Goal: Transaction & Acquisition: Purchase product/service

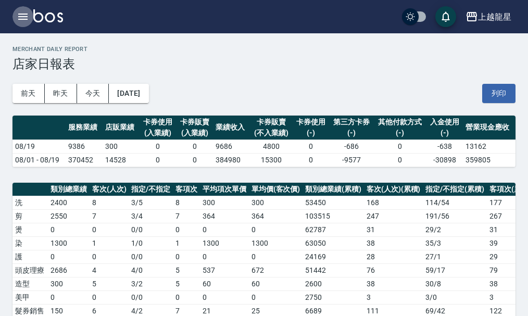
click at [27, 19] on icon "button" at bounding box center [22, 17] width 9 height 6
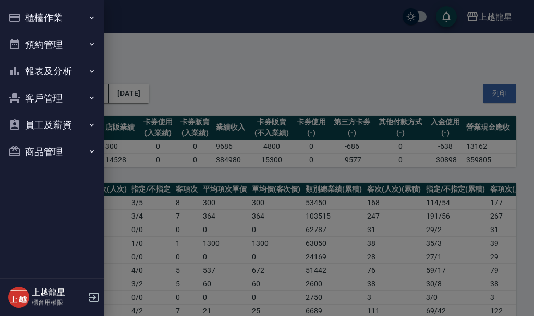
click at [52, 11] on button "櫃檯作業" at bounding box center [52, 17] width 96 height 27
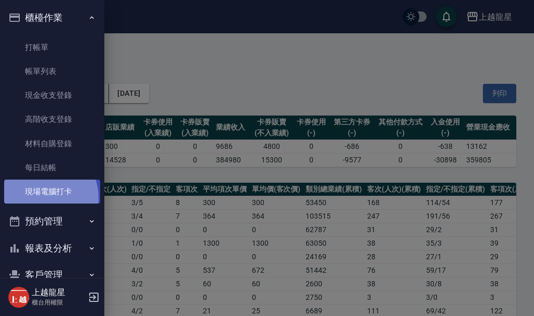
click at [40, 198] on link "現場電腦打卡" at bounding box center [52, 192] width 96 height 24
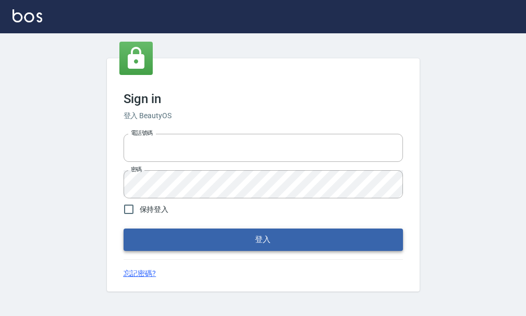
type input "25033354"
click at [299, 247] on button "登入" at bounding box center [262, 240] width 279 height 22
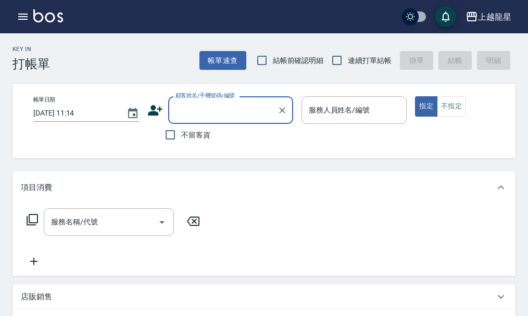
click at [10, 11] on div "上越龍星 登出" at bounding box center [264, 16] width 528 height 33
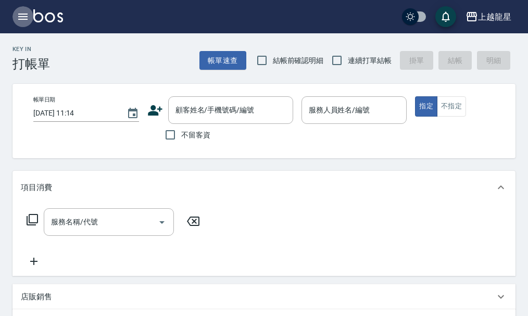
click at [14, 21] on button "button" at bounding box center [23, 16] width 21 height 21
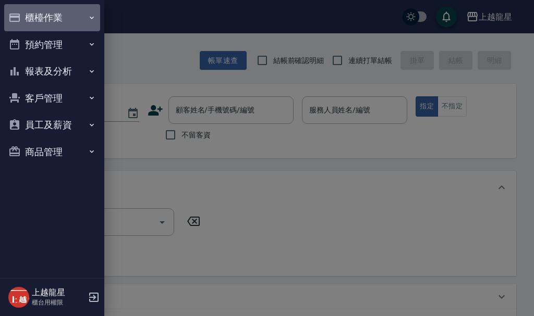
click at [28, 27] on button "櫃檯作業" at bounding box center [52, 17] width 96 height 27
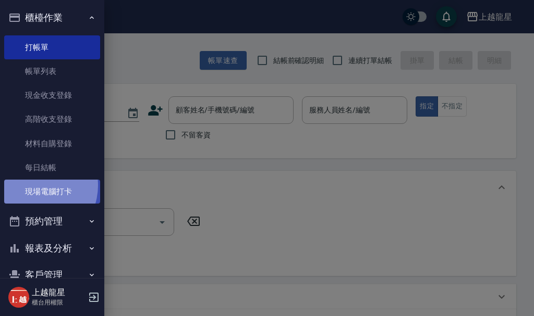
click at [33, 185] on link "現場電腦打卡" at bounding box center [52, 192] width 96 height 24
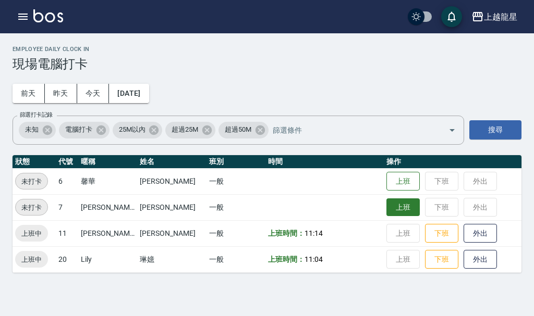
click at [386, 210] on button "上班" at bounding box center [402, 208] width 33 height 18
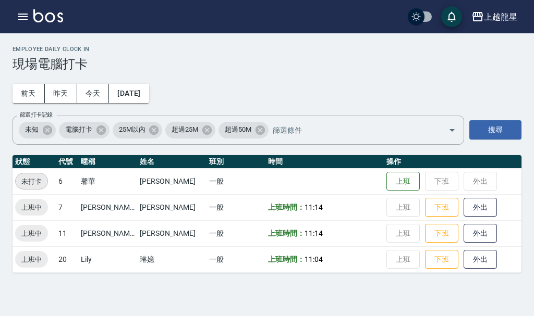
click at [41, 10] on img at bounding box center [48, 15] width 30 height 13
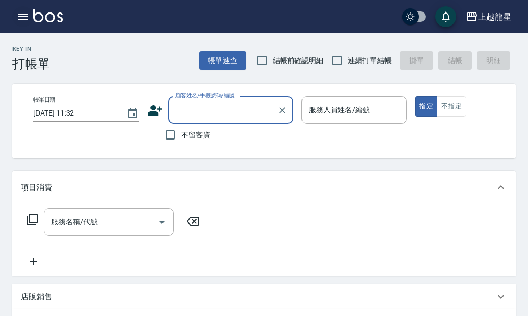
click at [27, 13] on icon "button" at bounding box center [23, 16] width 13 height 13
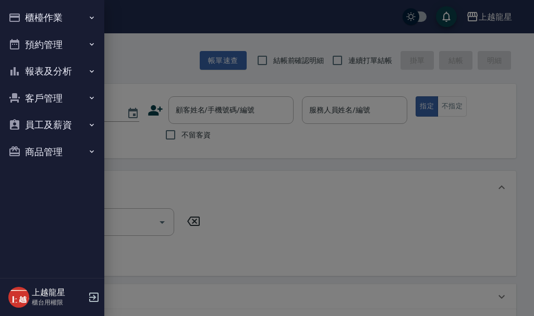
click at [27, 13] on button "櫃檯作業" at bounding box center [52, 17] width 96 height 27
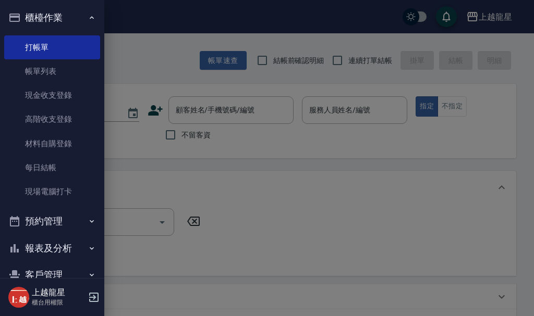
click at [53, 19] on button "櫃檯作業" at bounding box center [52, 17] width 96 height 27
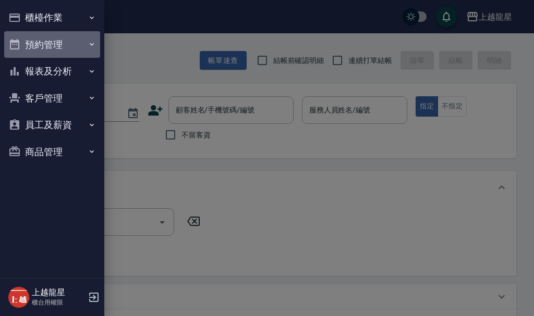
click at [50, 51] on button "預約管理" at bounding box center [52, 44] width 96 height 27
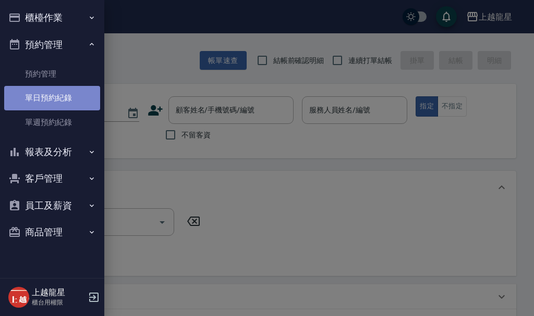
click at [52, 96] on link "單日預約紀錄" at bounding box center [52, 98] width 96 height 24
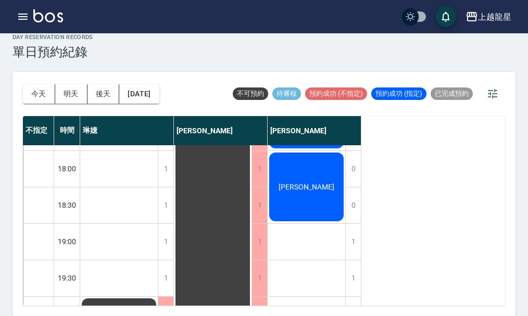
scroll to position [417, 0]
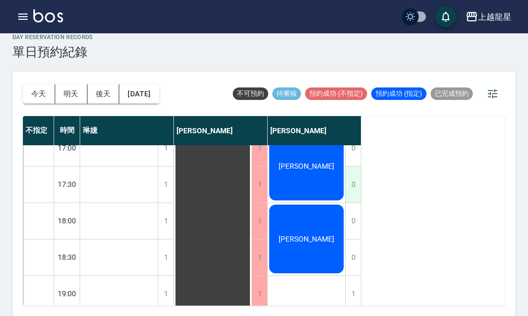
click at [358, 189] on div "0" at bounding box center [353, 185] width 16 height 36
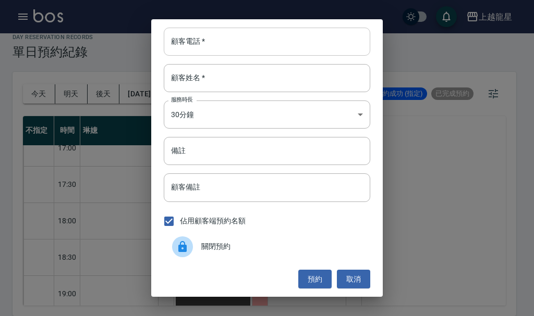
click at [203, 42] on input "顧客電話   *" at bounding box center [267, 42] width 206 height 28
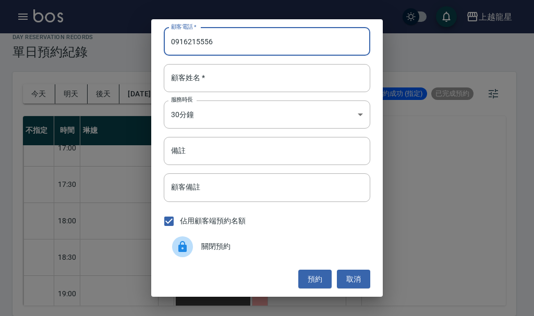
type input "0916215556"
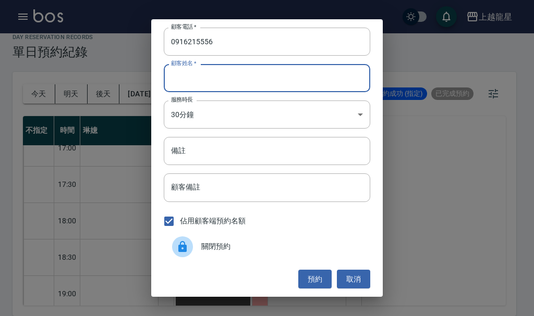
click at [199, 77] on input "顧客姓名   *" at bounding box center [267, 78] width 206 height 28
click at [213, 80] on input "顧客姓名   *" at bounding box center [267, 78] width 206 height 28
paste input "[PERSON_NAME]"
type input "[PERSON_NAME]"
click at [321, 271] on button "預約" at bounding box center [314, 279] width 33 height 19
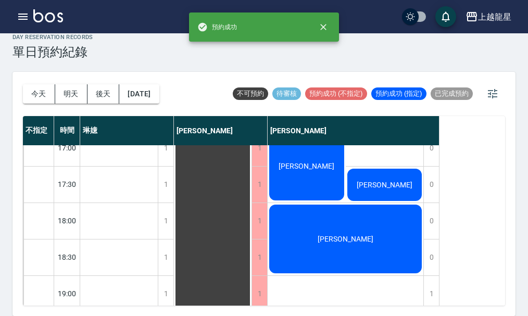
scroll to position [504, 0]
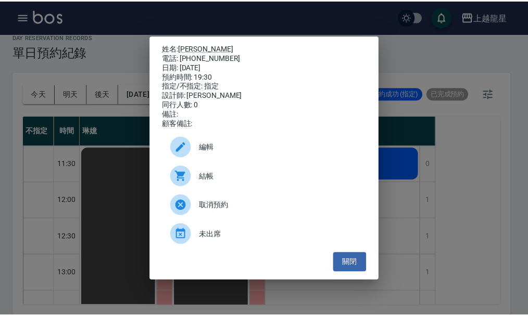
scroll to position [504, 0]
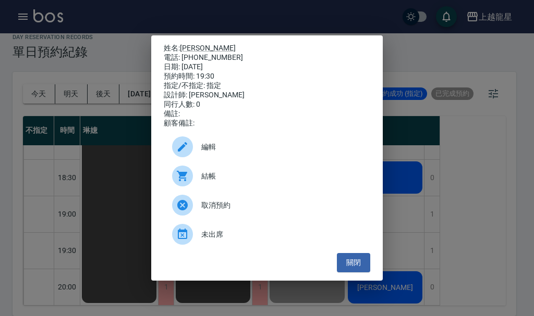
click at [33, 19] on div "姓名: [PERSON_NAME] 電話: [PHONE_NUMBER] 日期: [DATE] 預約時間: 19:30 指定/不指定: 指定 設計師: [PE…" at bounding box center [267, 158] width 534 height 316
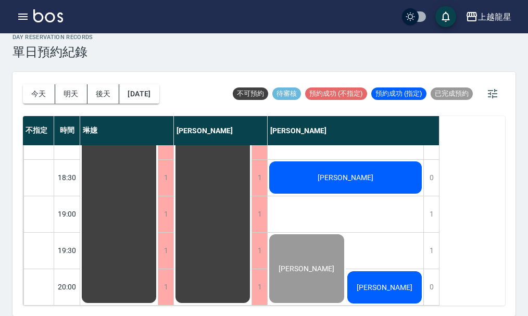
click at [41, 19] on img at bounding box center [48, 15] width 30 height 13
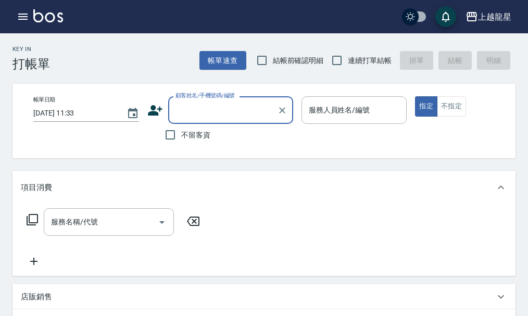
click at [246, 108] on input "顧客姓名/手機號碼/編號" at bounding box center [223, 110] width 100 height 18
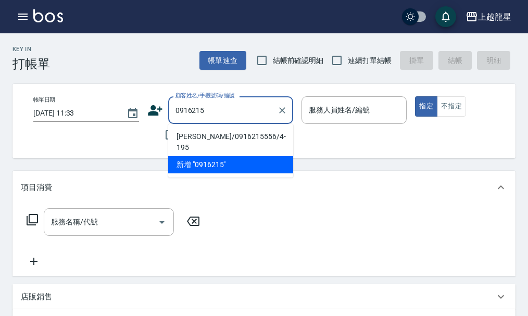
click at [234, 136] on li "[PERSON_NAME]/0916215556/4-195" at bounding box center [230, 142] width 125 height 28
type input "[PERSON_NAME]/0916215556/4-195"
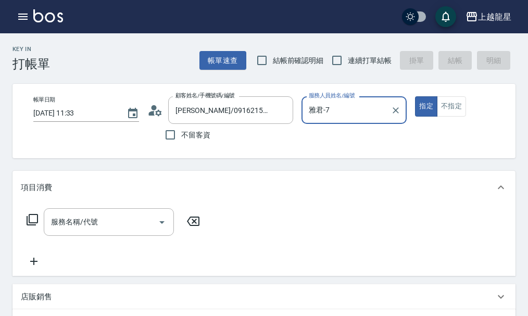
type input "雅君-7"
click at [153, 115] on icon at bounding box center [151, 113] width 6 height 5
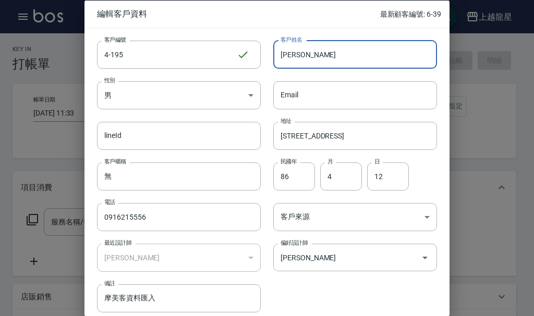
drag, startPoint x: 300, startPoint y: 55, endPoint x: 278, endPoint y: 61, distance: 23.1
click at [278, 61] on input "[PERSON_NAME]" at bounding box center [355, 54] width 164 height 28
click at [77, 45] on div at bounding box center [267, 158] width 534 height 316
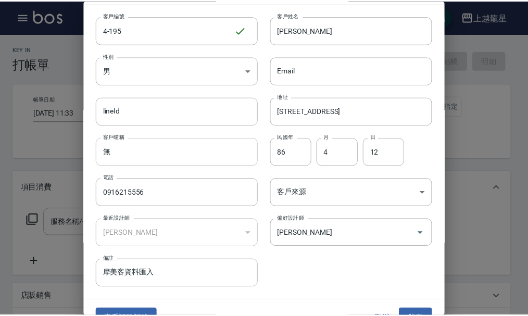
scroll to position [45, 0]
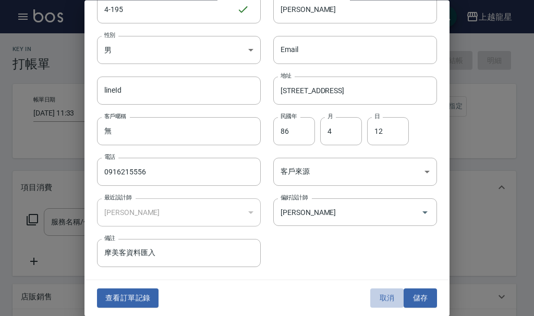
click at [384, 296] on button "取消" at bounding box center [386, 298] width 33 height 19
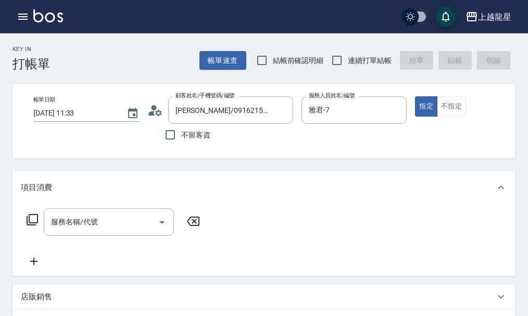
click at [39, 17] on img at bounding box center [48, 15] width 30 height 13
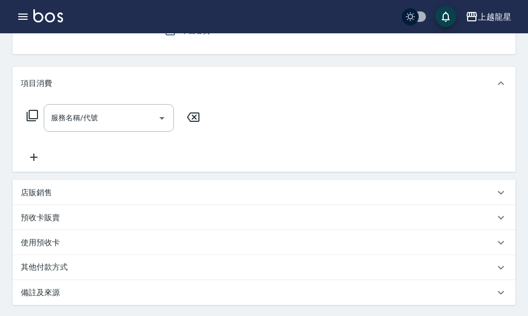
scroll to position [52, 0]
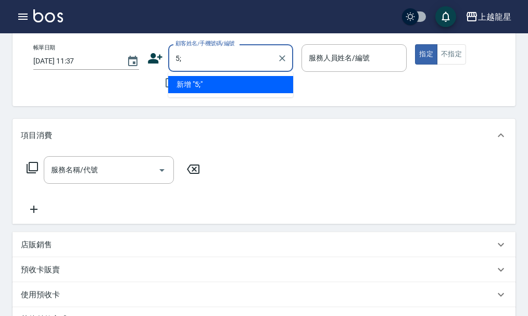
type input "5"
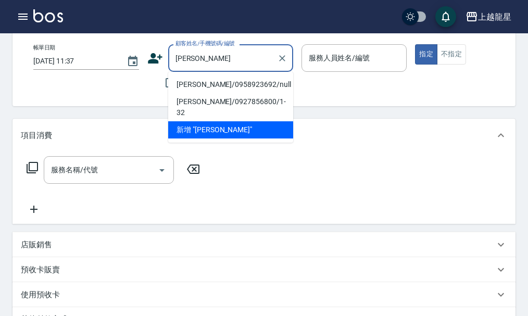
click at [215, 79] on li "[PERSON_NAME]/0958923692/null" at bounding box center [230, 84] width 125 height 17
type input "[PERSON_NAME]/0958923692/null"
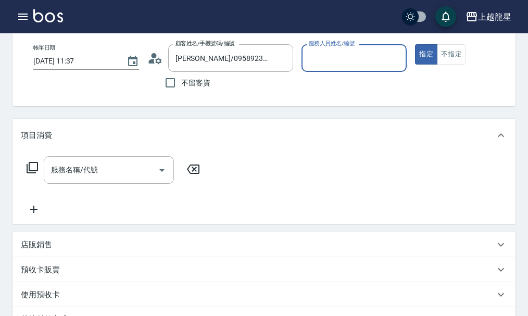
type input "雅君-7"
click at [76, 179] on input "服務名稱/代號" at bounding box center [100, 170] width 105 height 18
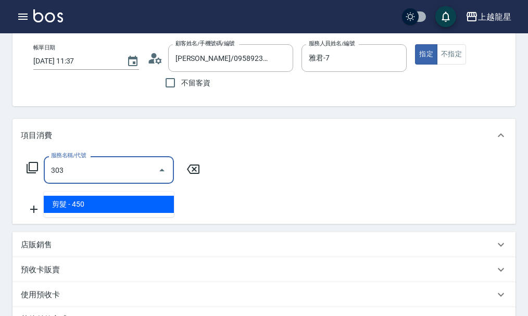
type input "剪髮(303)"
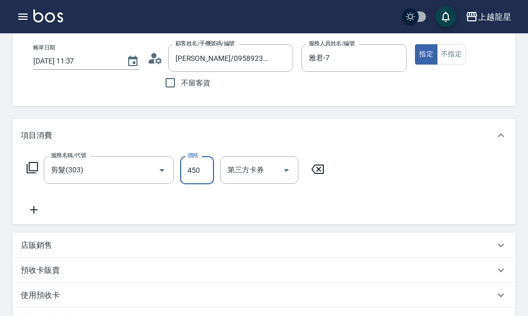
scroll to position [0, 0]
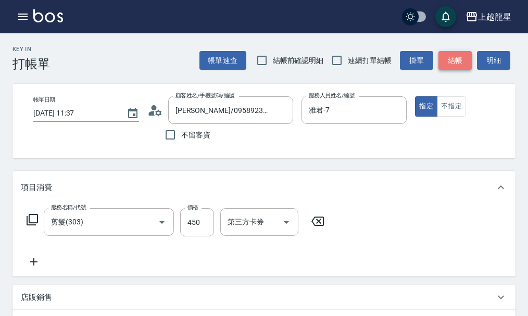
click at [454, 58] on button "結帳" at bounding box center [455, 60] width 33 height 19
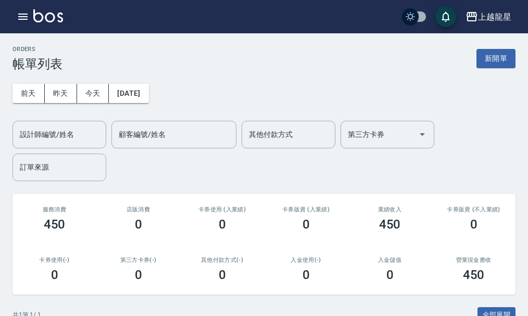
click at [52, 18] on img at bounding box center [48, 15] width 30 height 13
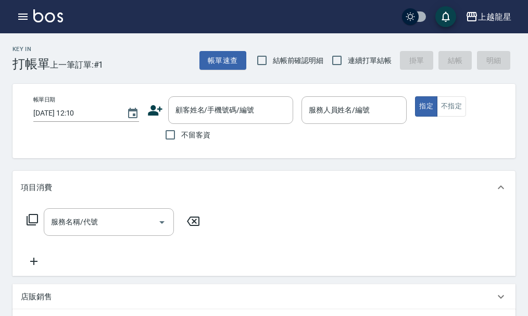
click at [200, 132] on span "不留客資" at bounding box center [195, 135] width 29 height 11
click at [181, 132] on input "不留客資" at bounding box center [170, 135] width 22 height 22
checkbox input "true"
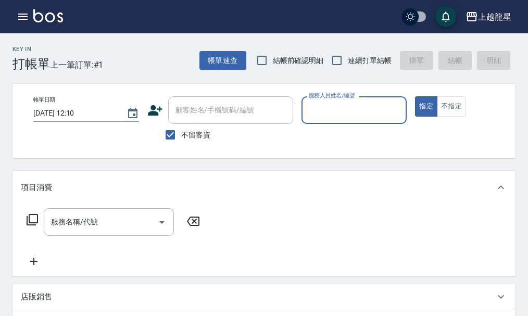
click at [338, 112] on input "服務人員姓名/編號" at bounding box center [354, 110] width 96 height 18
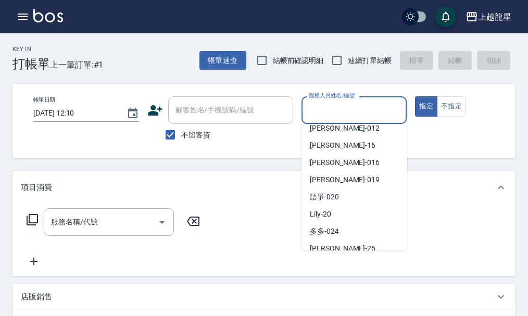
scroll to position [156, 0]
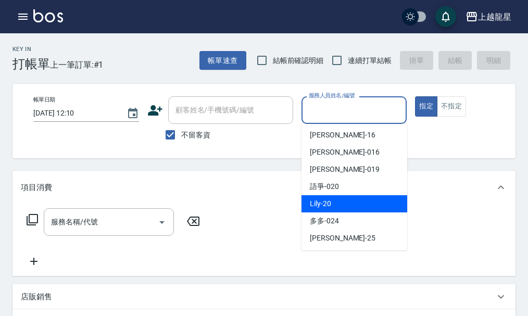
click at [348, 201] on div "Lily -20" at bounding box center [355, 203] width 106 height 17
type input "Lily-20"
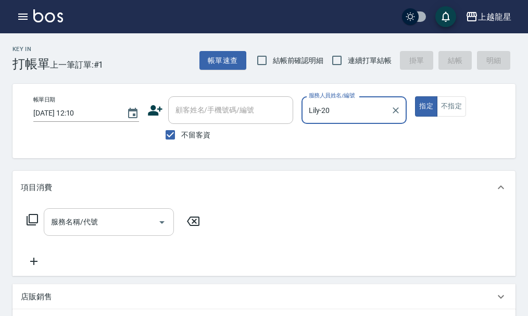
click at [70, 229] on input "服務名稱/代號" at bounding box center [100, 222] width 105 height 18
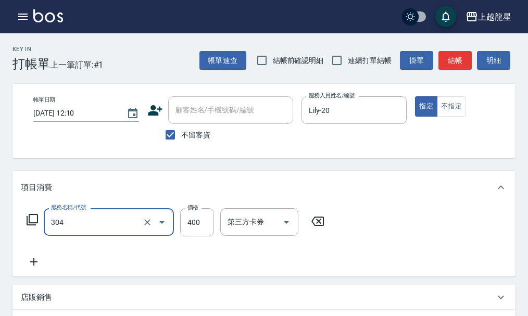
type input "剪髮(304)"
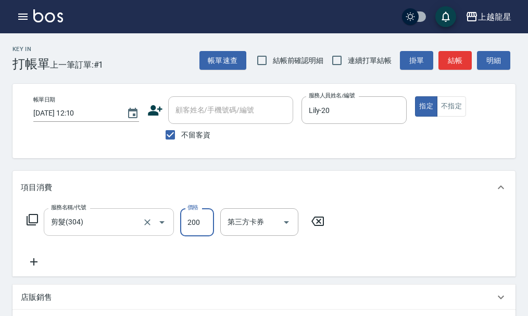
type input "200"
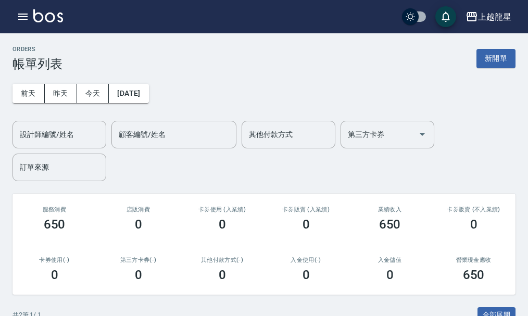
click at [47, 13] on img at bounding box center [48, 15] width 30 height 13
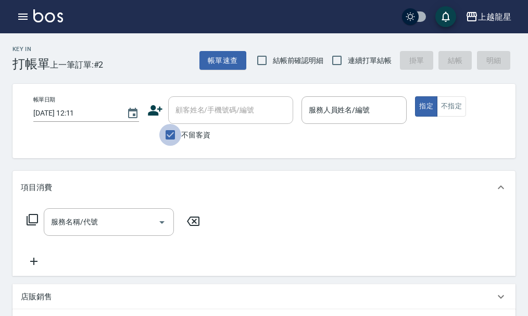
click at [176, 131] on input "不留客資" at bounding box center [170, 135] width 22 height 22
checkbox input "false"
click at [193, 117] on input "顧客姓名/手機號碼/編號" at bounding box center [223, 110] width 100 height 18
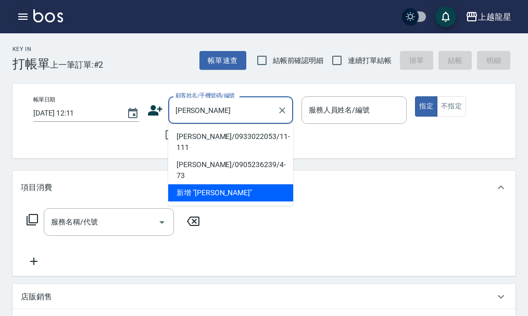
type input "[PERSON_NAME]"
click at [27, 20] on icon "button" at bounding box center [22, 17] width 9 height 6
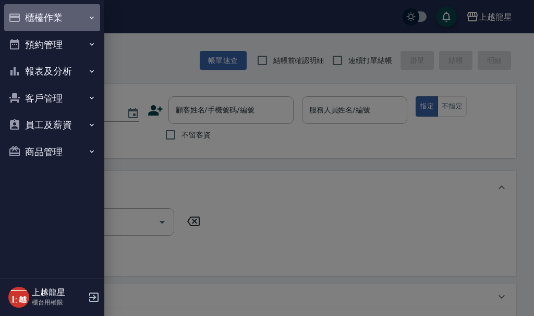
click at [27, 19] on button "櫃檯作業" at bounding box center [52, 17] width 96 height 27
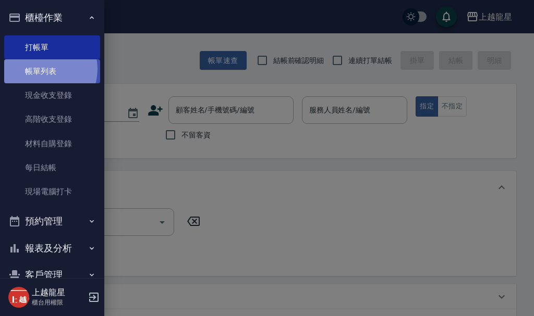
click at [41, 69] on link "帳單列表" at bounding box center [52, 71] width 96 height 24
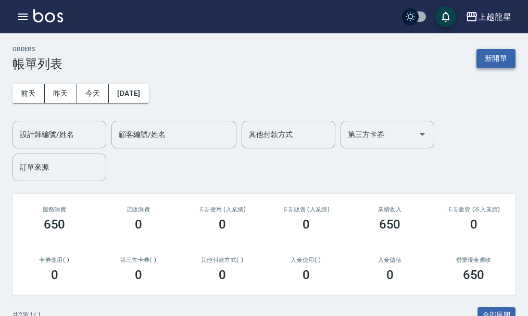
click at [490, 53] on button "新開單" at bounding box center [496, 58] width 39 height 19
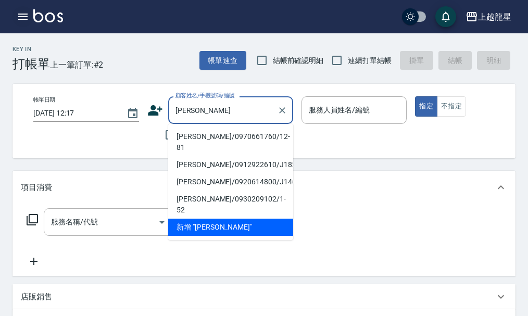
type input "[PERSON_NAME]"
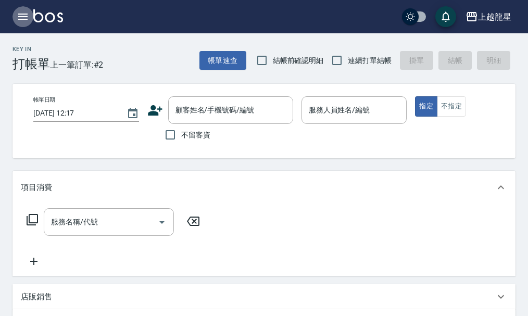
click at [23, 24] on button "button" at bounding box center [23, 16] width 21 height 21
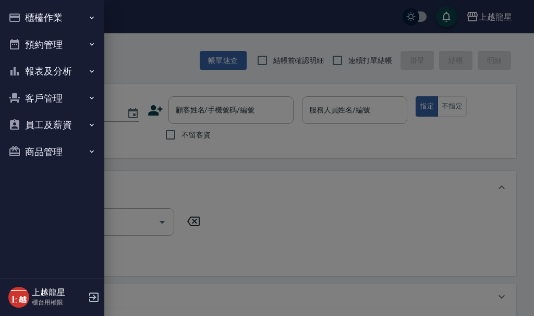
click at [34, 39] on button "預約管理" at bounding box center [52, 44] width 96 height 27
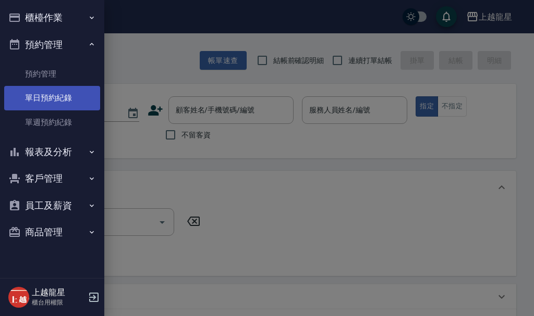
click at [43, 106] on link "單日預約紀錄" at bounding box center [52, 98] width 96 height 24
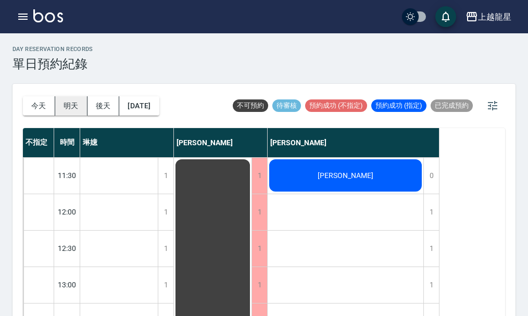
click at [63, 104] on button "明天" at bounding box center [71, 105] width 32 height 19
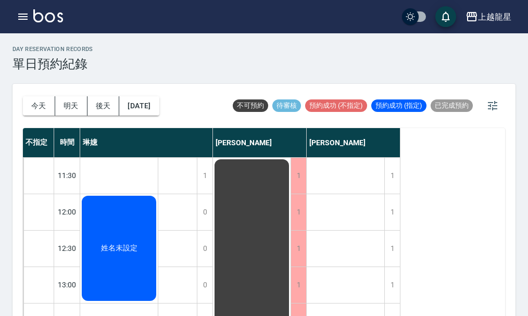
scroll to position [52, 0]
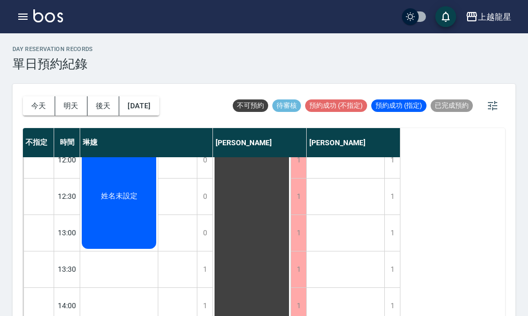
click at [139, 196] on span "姓名未設定" at bounding box center [119, 196] width 41 height 9
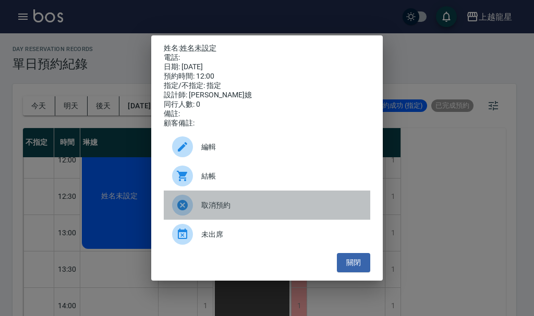
click at [229, 211] on span "取消預約" at bounding box center [281, 205] width 160 height 11
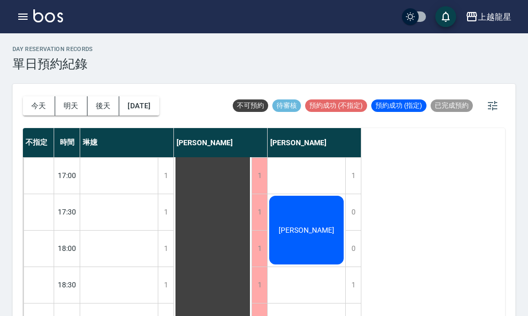
scroll to position [400, 0]
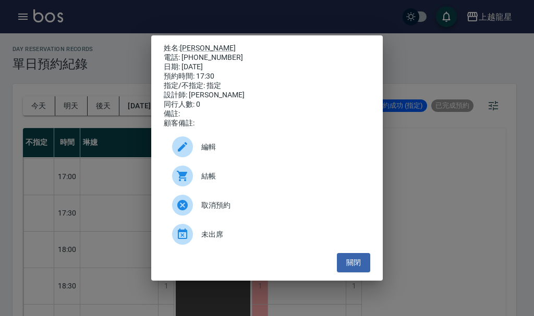
click at [426, 234] on div "姓名: [PERSON_NAME] 電話: [PHONE_NUMBER] 日期: [DATE] 預約時間: 17:30 指定/不指定: 指定 設計師: [PE…" at bounding box center [267, 158] width 534 height 316
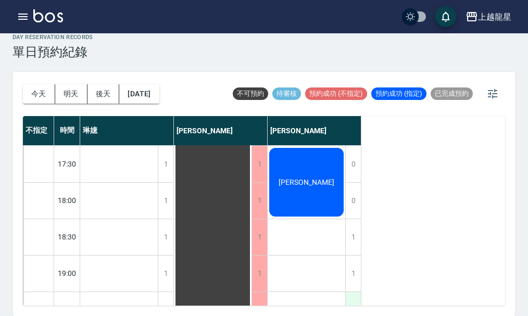
scroll to position [348, 0]
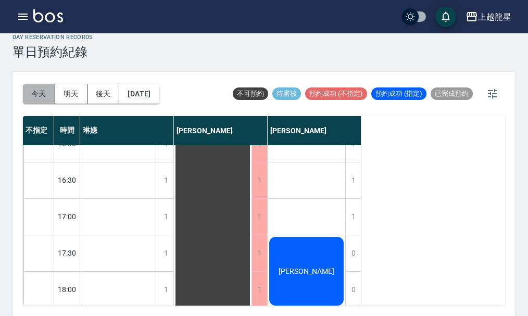
click at [42, 87] on button "今天" at bounding box center [39, 93] width 32 height 19
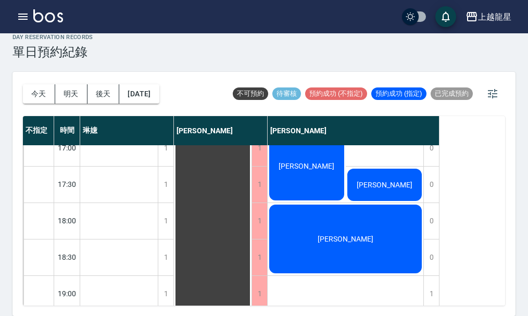
scroll to position [504, 0]
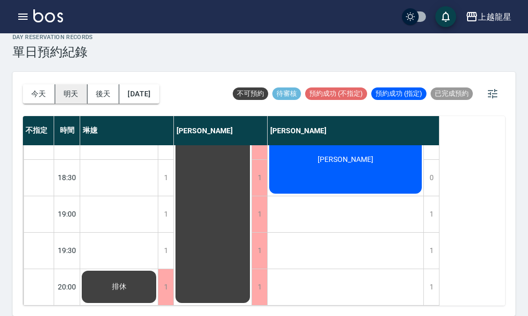
click at [69, 98] on button "明天" at bounding box center [71, 93] width 32 height 19
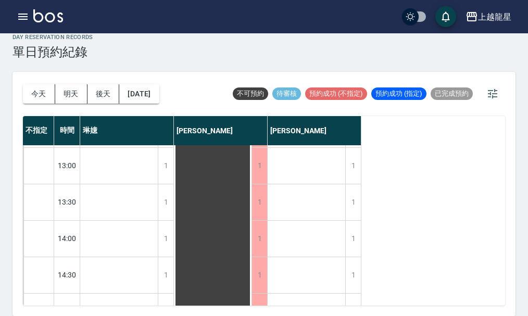
scroll to position [208, 0]
click at [96, 94] on button "後天" at bounding box center [104, 93] width 32 height 19
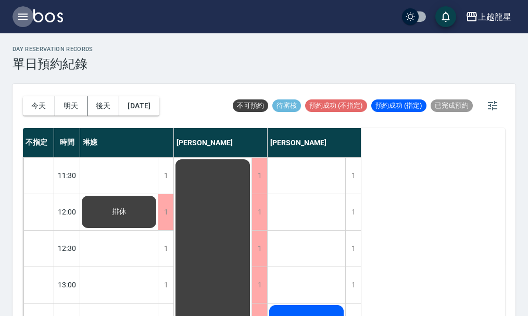
click at [28, 14] on icon "button" at bounding box center [23, 16] width 13 height 13
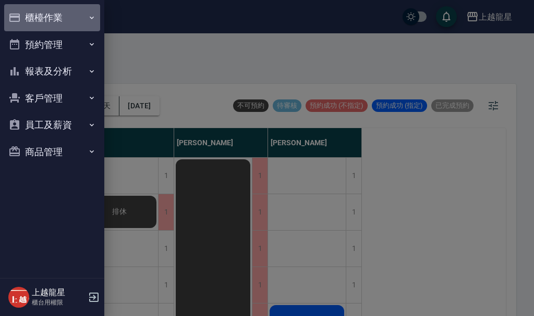
click at [32, 25] on button "櫃檯作業" at bounding box center [52, 17] width 96 height 27
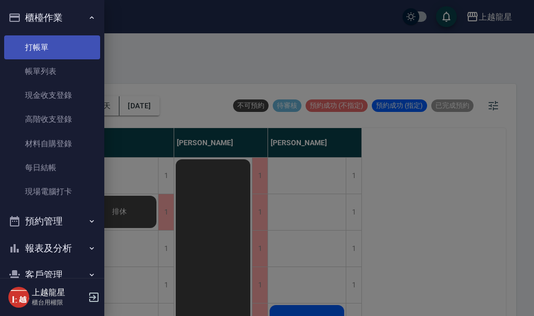
click at [67, 46] on link "打帳單" at bounding box center [52, 47] width 96 height 24
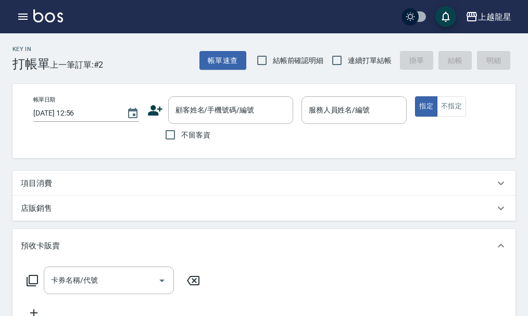
click at [66, 187] on div "項目消費" at bounding box center [258, 183] width 474 height 11
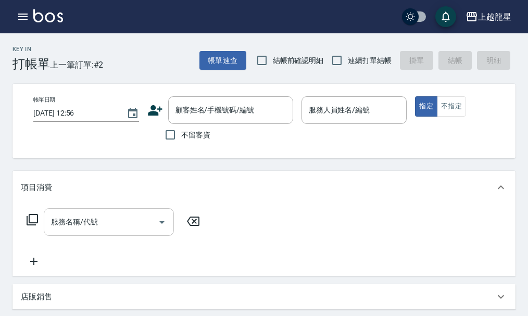
click at [128, 231] on input "服務名稱/代號" at bounding box center [100, 222] width 105 height 18
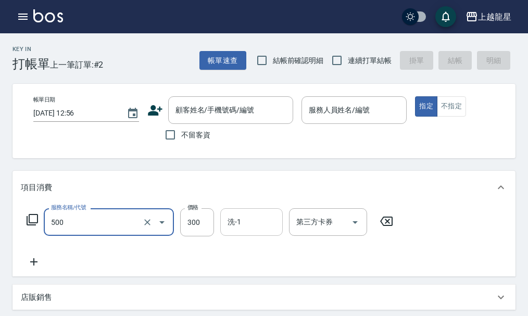
type input "一般洗髮(500)"
click at [243, 231] on input "洗-1" at bounding box center [251, 222] width 53 height 18
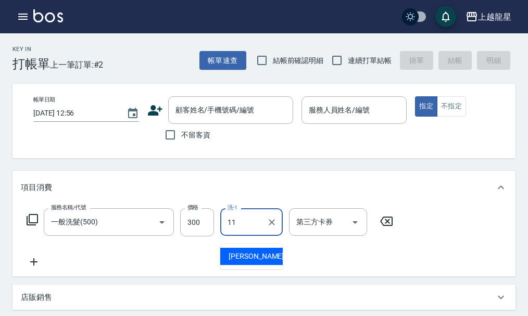
type input "[PERSON_NAME]-11"
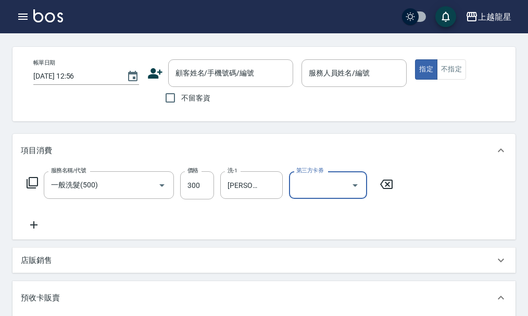
scroll to position [52, 0]
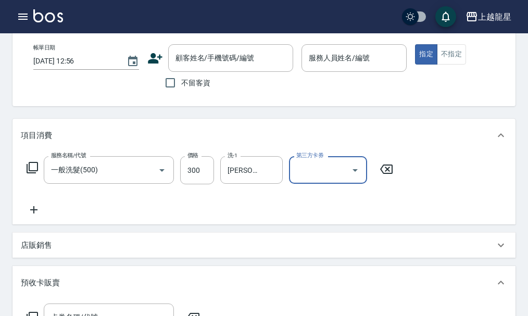
click at [31, 216] on icon at bounding box center [34, 210] width 26 height 13
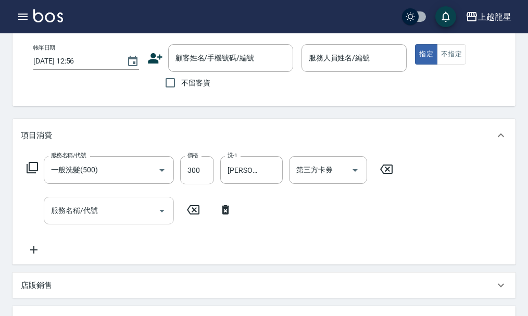
click at [119, 225] on div "服務名稱/代號" at bounding box center [109, 211] width 130 height 28
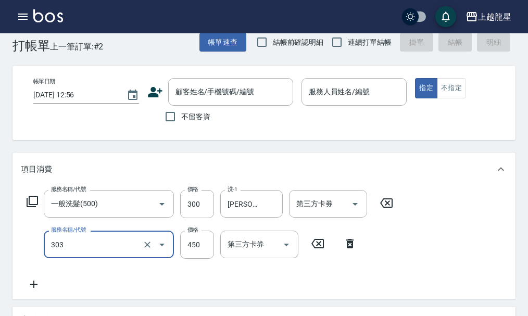
scroll to position [0, 0]
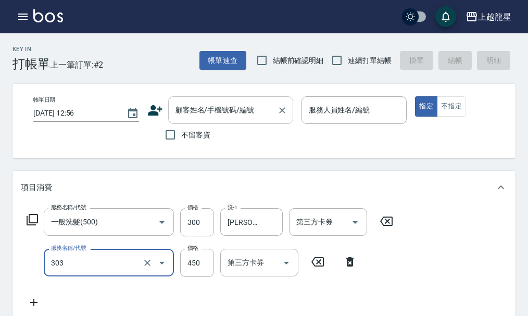
type input "剪髮(303)"
click at [269, 110] on input "顧客姓名/手機號碼/編號" at bounding box center [223, 110] width 100 height 18
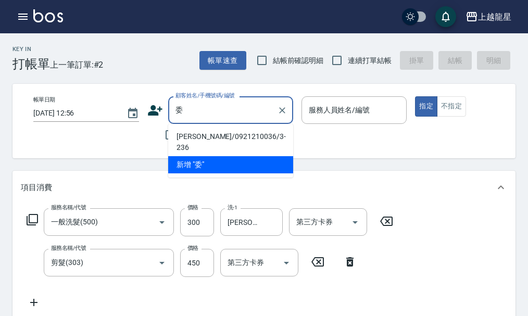
type input "緯"
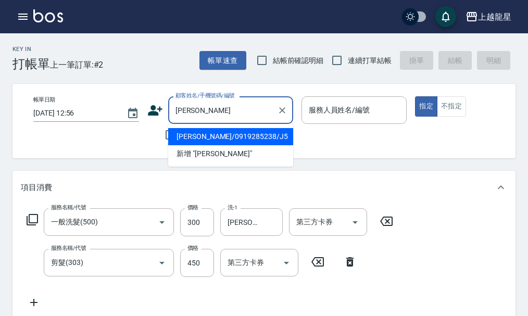
click at [251, 129] on li "[PERSON_NAME]/0919285238/J5" at bounding box center [230, 136] width 125 height 17
type input "[PERSON_NAME]/0919285238/J5"
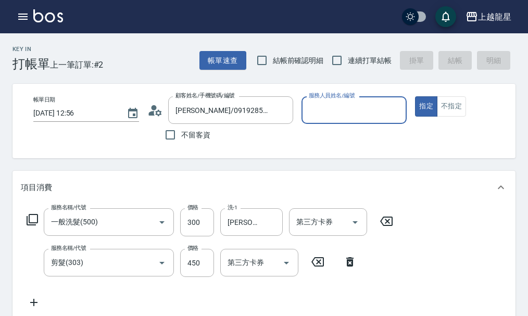
type input "Alisa-10"
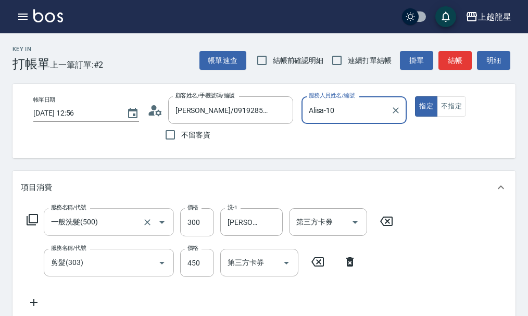
click at [92, 226] on input "一般洗髮(500)" at bounding box center [94, 222] width 92 height 18
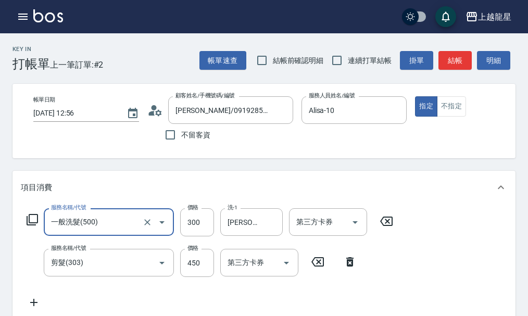
click at [232, 191] on div "項目消費" at bounding box center [258, 187] width 474 height 11
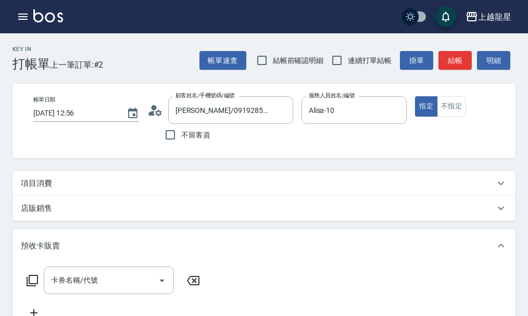
click at [260, 204] on div "店販銷售" at bounding box center [264, 208] width 503 height 25
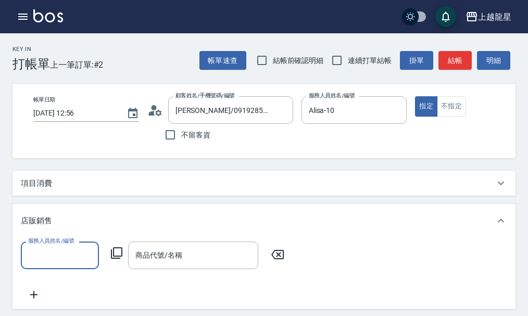
click at [144, 236] on div "店販銷售" at bounding box center [264, 220] width 503 height 33
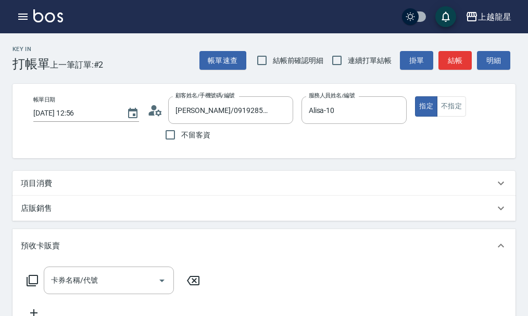
click at [127, 196] on div "項目消費" at bounding box center [264, 183] width 503 height 25
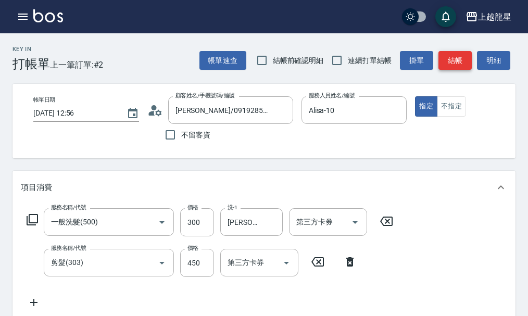
click at [454, 61] on button "結帳" at bounding box center [455, 60] width 33 height 19
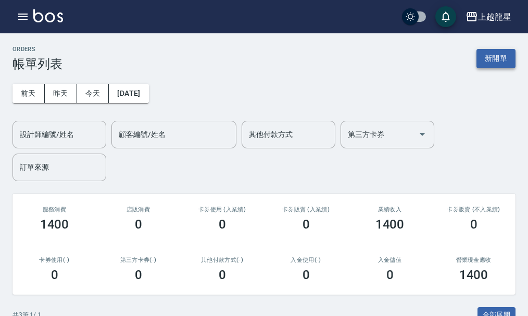
click at [477, 57] on button "新開單" at bounding box center [496, 58] width 39 height 19
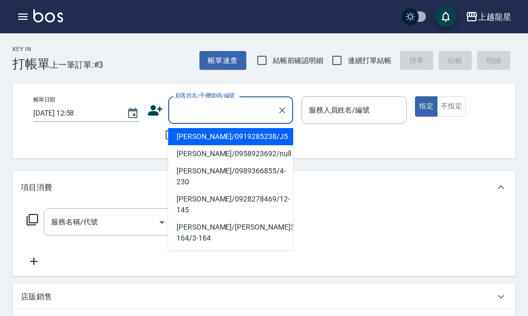
drag, startPoint x: 217, startPoint y: 117, endPoint x: 264, endPoint y: 9, distance: 117.1
click at [217, 116] on input "顧客姓名/手機號碼/編號" at bounding box center [223, 110] width 100 height 18
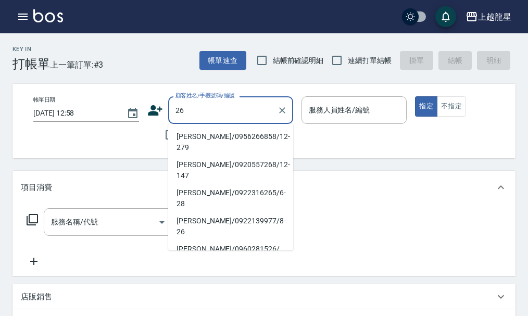
click at [170, 110] on div "26 顧客姓名/手機號碼/編號" at bounding box center [230, 110] width 125 height 28
click at [185, 114] on input "26" at bounding box center [223, 110] width 100 height 18
type input "2"
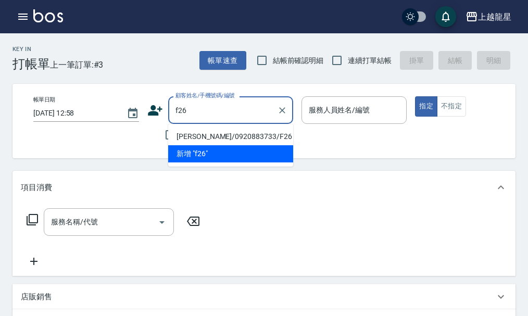
click at [220, 141] on li "[PERSON_NAME]/0920883733/F26" at bounding box center [230, 136] width 125 height 17
type input "[PERSON_NAME]/0920883733/F26"
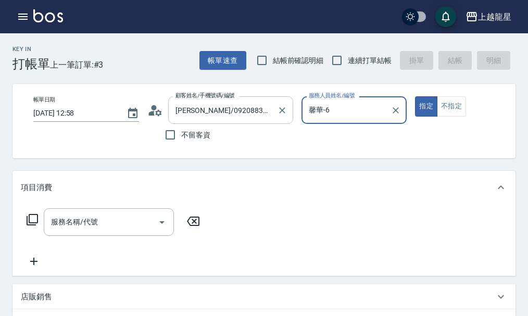
type input "馨華-6"
click at [393, 114] on icon "Clear" at bounding box center [396, 110] width 10 height 10
click at [376, 114] on input "服務人員姓名/編號" at bounding box center [354, 110] width 96 height 18
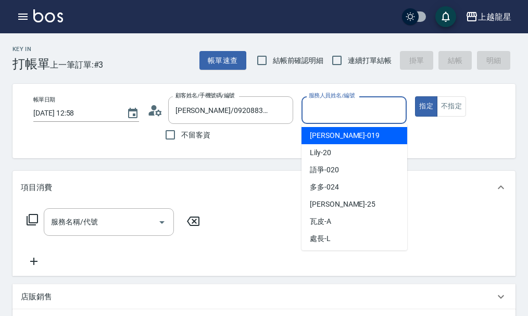
scroll to position [191, 0]
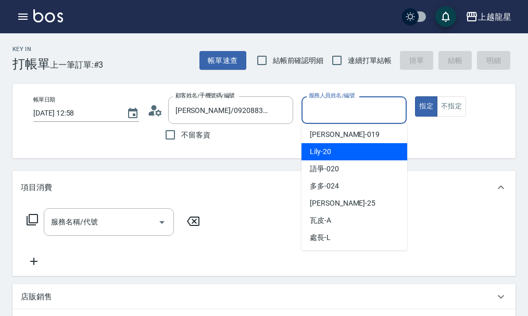
click at [336, 154] on div "Lily -20" at bounding box center [355, 151] width 106 height 17
type input "Lily-20"
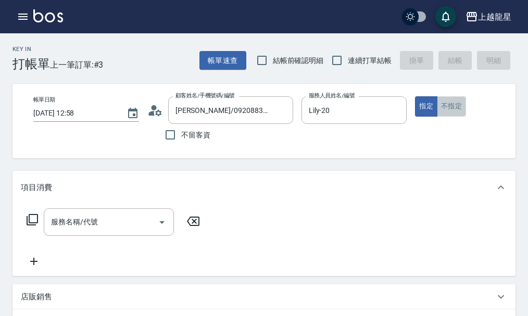
click at [450, 110] on button "不指定" at bounding box center [451, 106] width 29 height 20
click at [82, 231] on input "服務名稱/代號" at bounding box center [100, 222] width 105 height 18
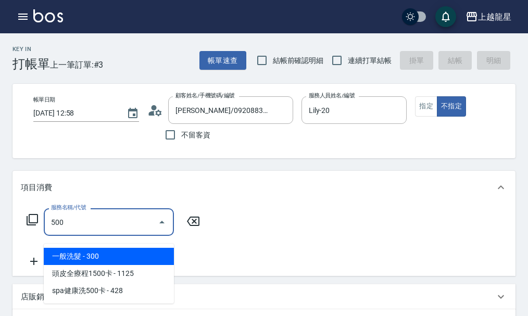
type input "一般洗髮(500)"
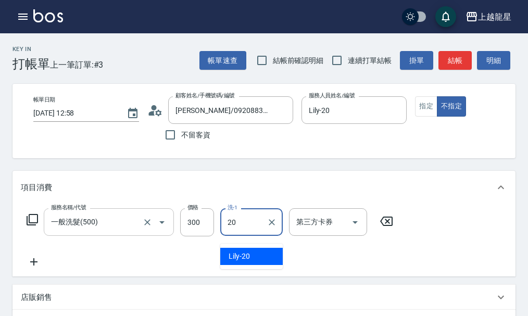
type input "Lily-20"
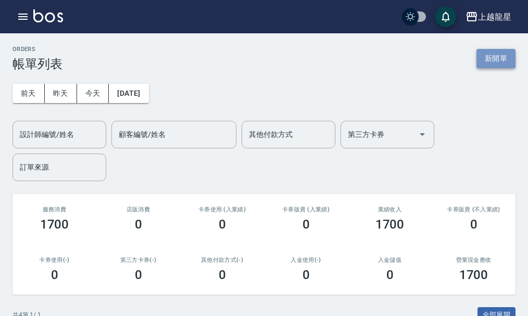
click at [490, 58] on button "新開單" at bounding box center [496, 58] width 39 height 19
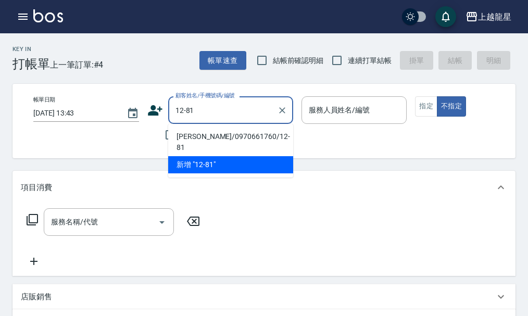
click at [198, 129] on li "[PERSON_NAME]/0970661760/12-81" at bounding box center [230, 142] width 125 height 28
type input "[PERSON_NAME]/0970661760/12-81"
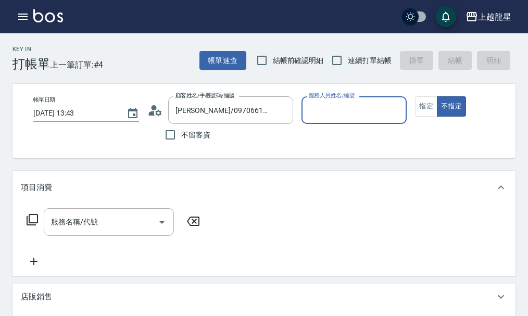
type input "馨華-6"
click at [392, 108] on icon "Clear" at bounding box center [396, 110] width 10 height 10
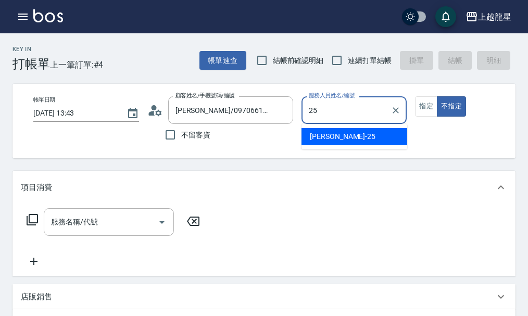
click at [382, 139] on div "淑雲 -25" at bounding box center [355, 136] width 106 height 17
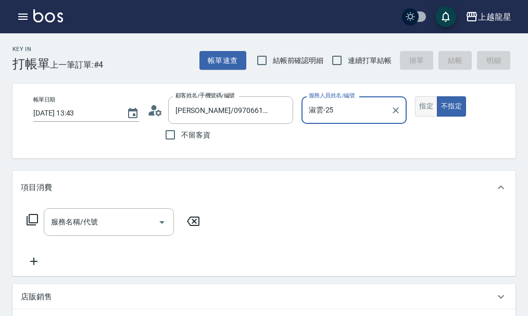
type input "淑雲-25"
click at [420, 109] on button "指定" at bounding box center [426, 106] width 22 height 20
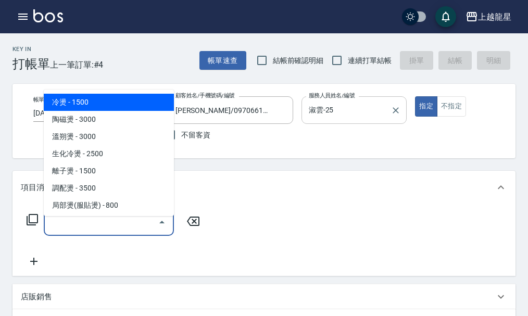
click at [88, 229] on input "服務名稱/代號" at bounding box center [100, 222] width 105 height 18
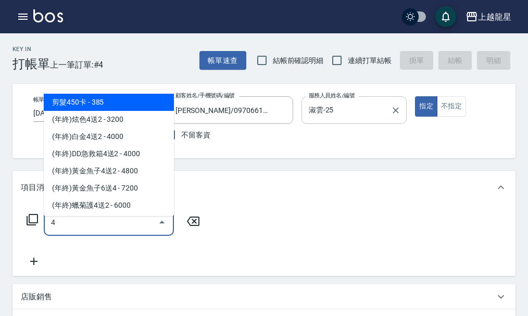
type input "4"
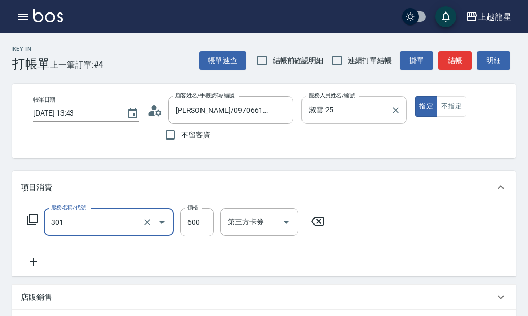
type input "剪髮(301)"
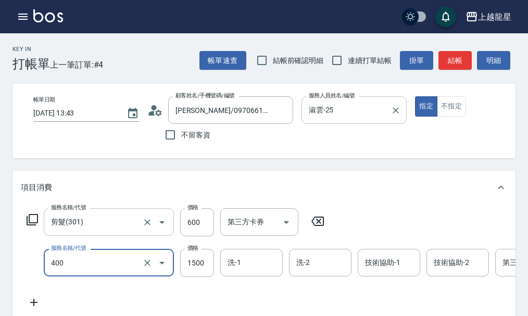
type input "染髮(400)"
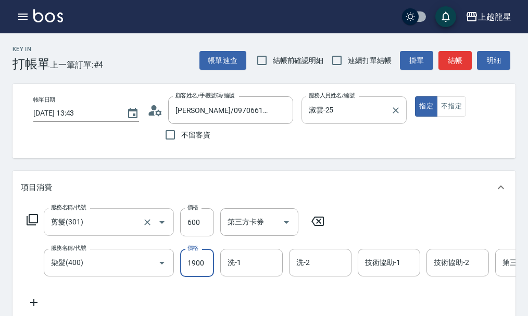
type input "1900"
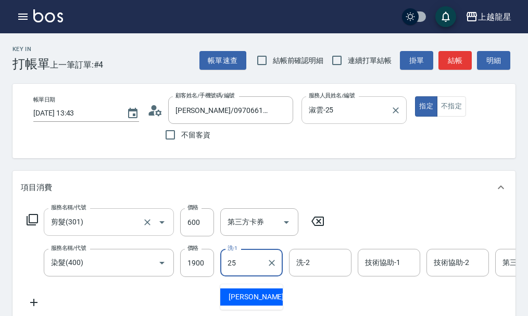
type input "淑雲-25"
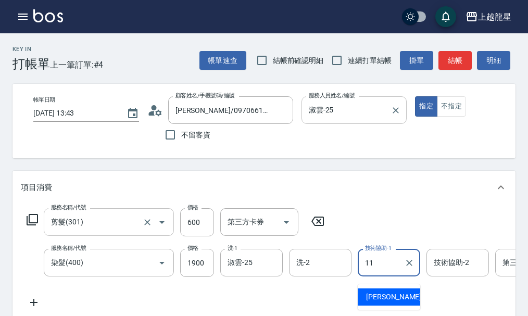
type input "[PERSON_NAME]-11"
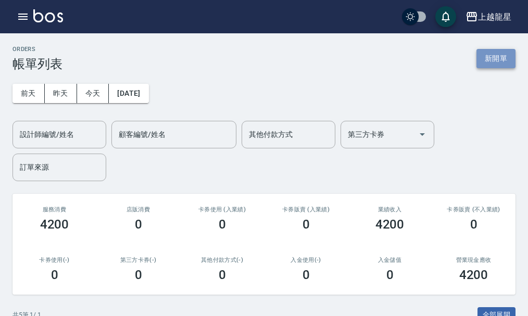
click at [504, 61] on button "新開單" at bounding box center [496, 58] width 39 height 19
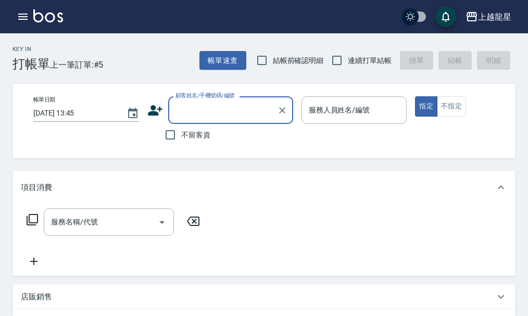
type input "c"
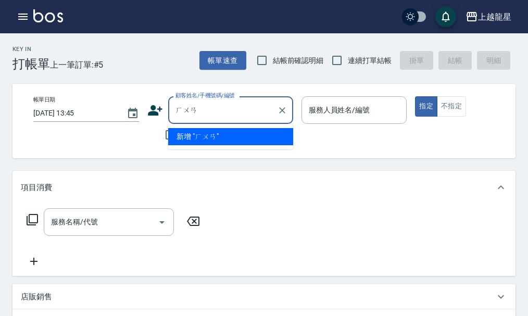
type input "換"
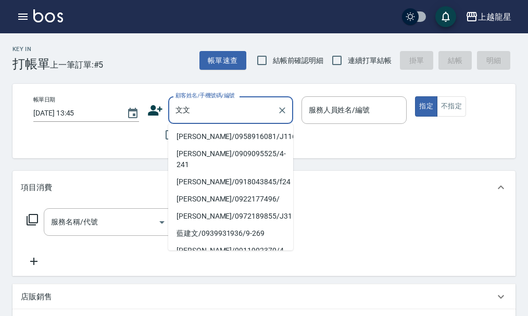
click at [192, 102] on input "文文" at bounding box center [223, 110] width 100 height 18
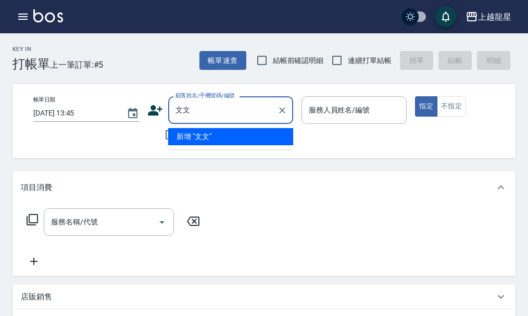
type input "文"
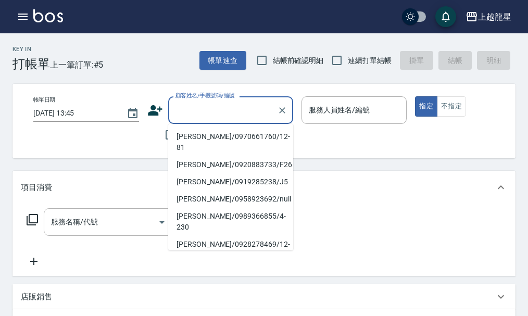
type input "ㄏ"
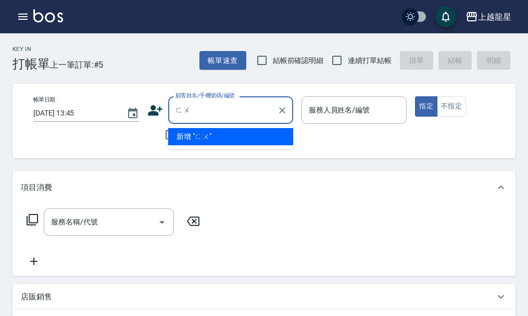
type input "ㄈ"
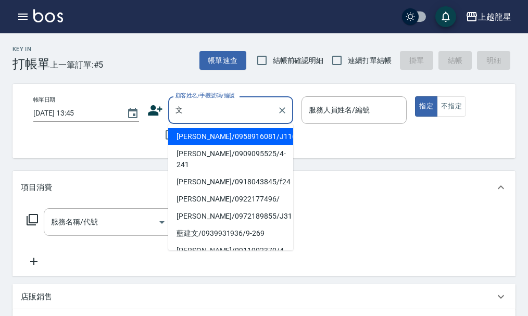
type input "雯"
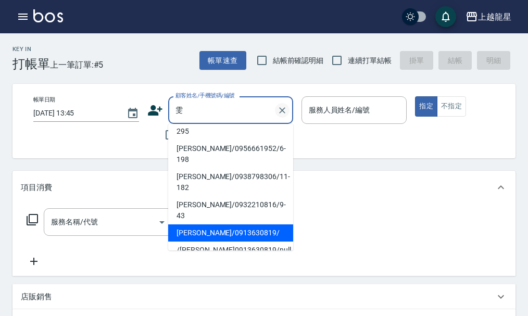
click at [281, 111] on icon "Clear" at bounding box center [282, 110] width 6 height 6
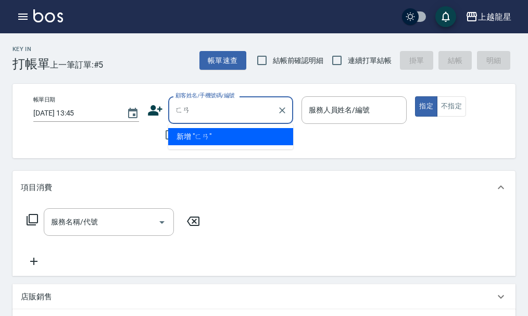
type input "翻"
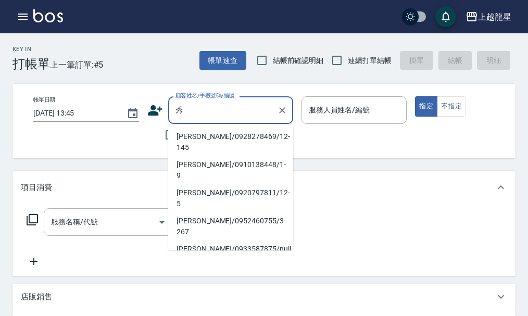
type input "[PERSON_NAME]"
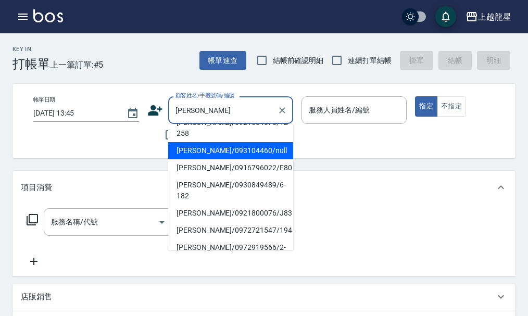
scroll to position [71, 0]
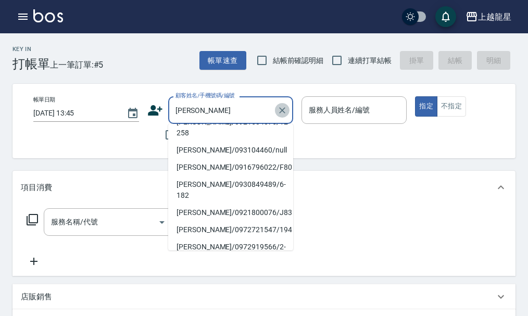
click at [284, 109] on icon "Clear" at bounding box center [282, 110] width 10 height 10
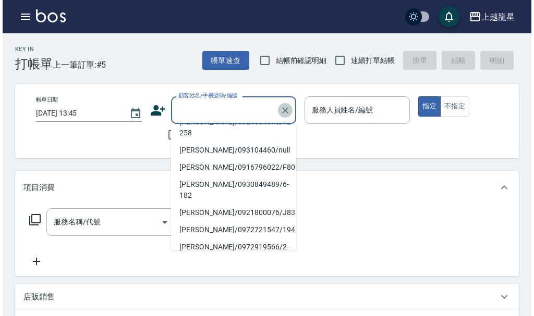
scroll to position [4, 0]
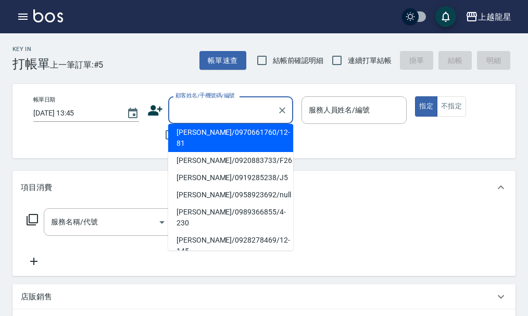
click at [287, 117] on div at bounding box center [282, 110] width 14 height 28
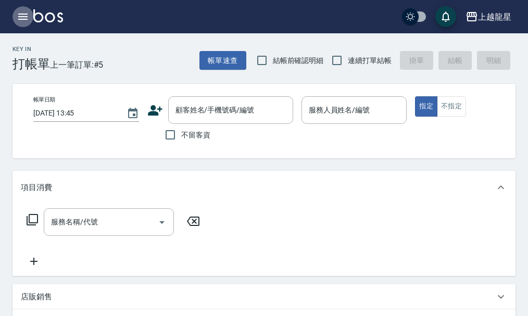
click at [16, 16] on button "button" at bounding box center [23, 16] width 21 height 21
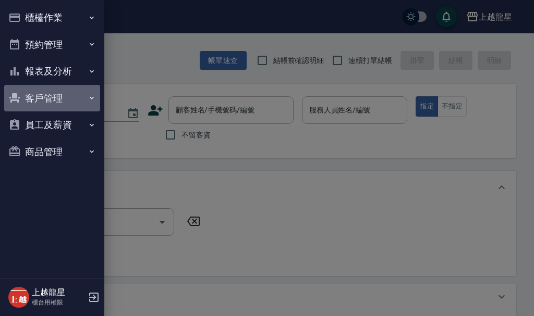
click at [51, 102] on button "客戶管理" at bounding box center [52, 98] width 96 height 27
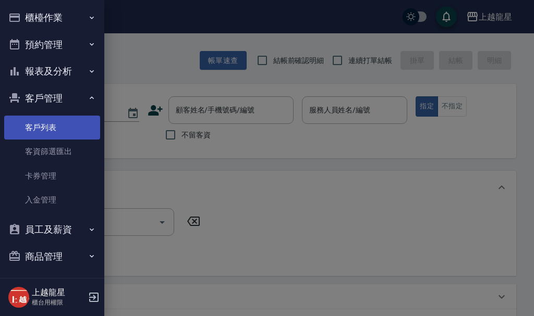
click at [61, 122] on link "客戶列表" at bounding box center [52, 128] width 96 height 24
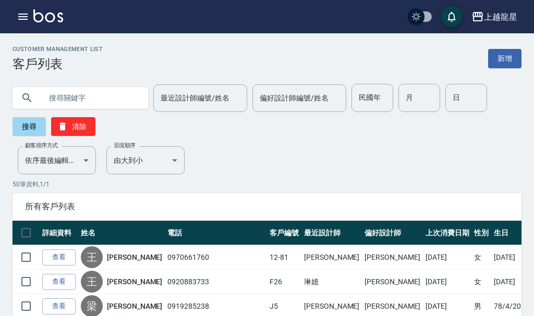
click at [72, 98] on input "text" at bounding box center [91, 98] width 98 height 28
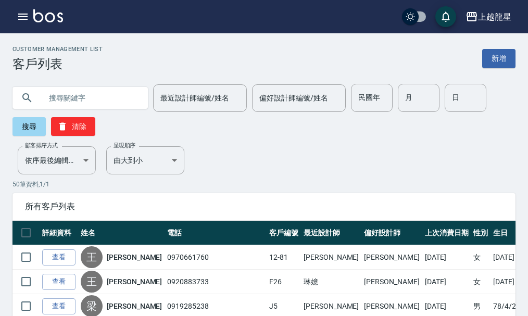
type input "ㄑ"
type input "f80"
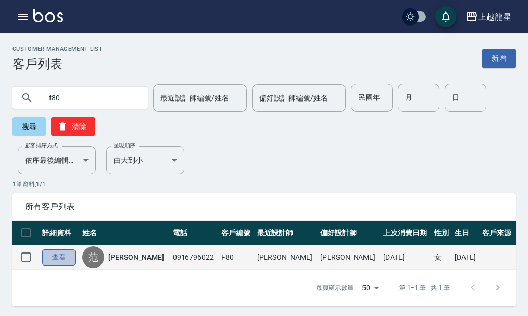
click at [61, 259] on link "查看" at bounding box center [58, 258] width 33 height 16
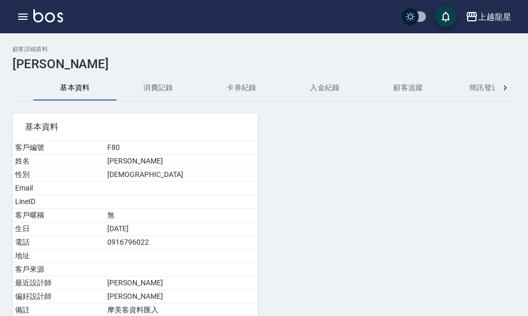
click at [154, 91] on button "消費記錄" at bounding box center [158, 88] width 83 height 25
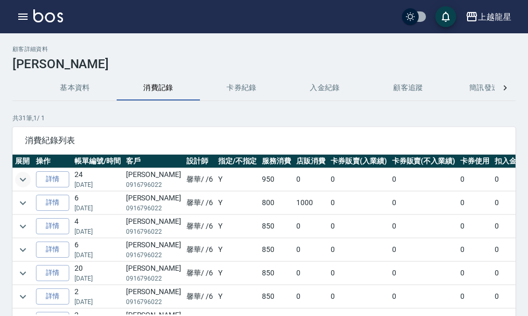
click at [23, 181] on icon "expand row" at bounding box center [23, 180] width 13 height 13
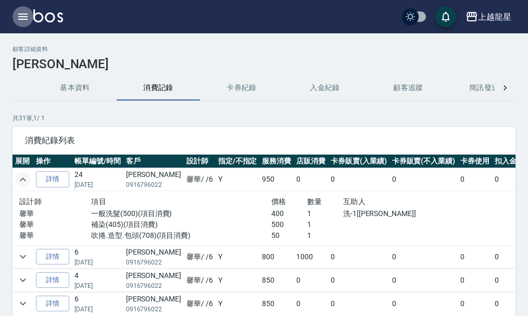
click at [29, 15] on icon "button" at bounding box center [23, 16] width 13 height 13
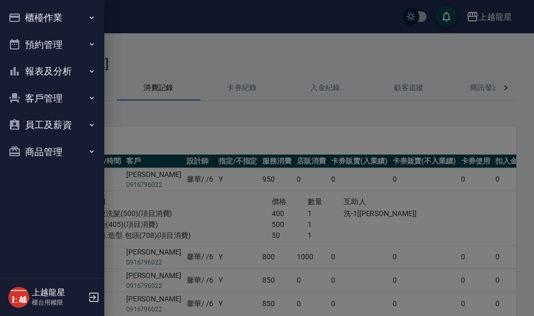
click at [46, 15] on button "櫃檯作業" at bounding box center [52, 17] width 96 height 27
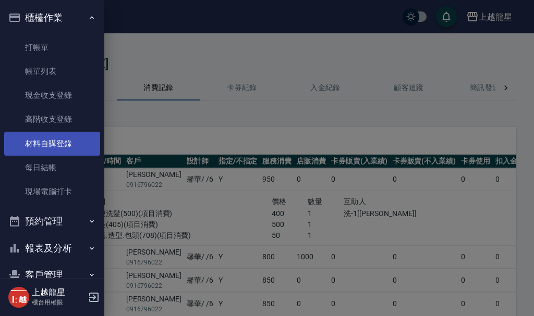
click at [58, 145] on link "材料自購登錄" at bounding box center [52, 144] width 96 height 24
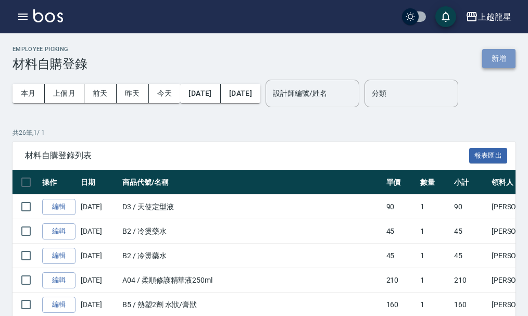
click at [493, 59] on button "新增" at bounding box center [498, 58] width 33 height 19
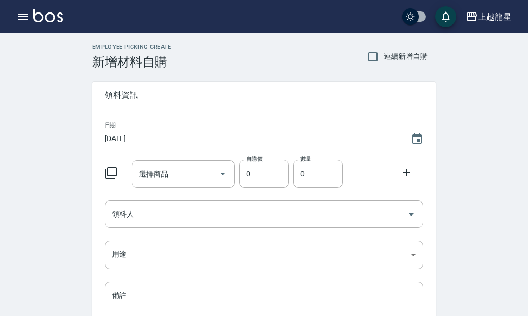
click at [115, 169] on icon at bounding box center [111, 173] width 13 height 13
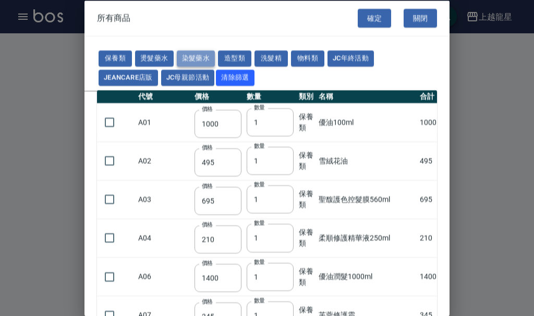
click at [194, 61] on button "染髮藥水" at bounding box center [196, 59] width 39 height 16
type input "105"
type input "100"
type input "105"
type input "100"
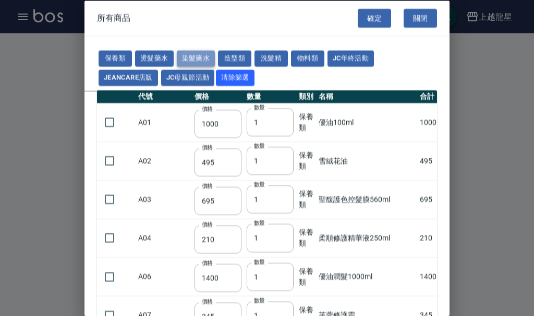
type input "100"
type input "450"
type input "100"
type input "406"
type input "100"
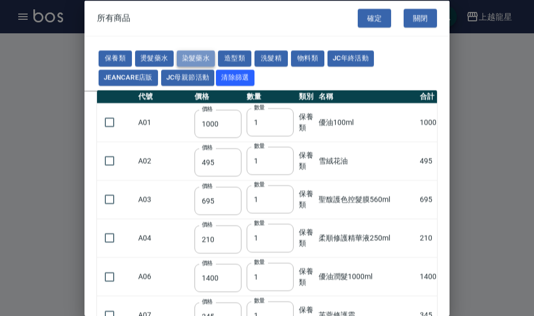
type input "100"
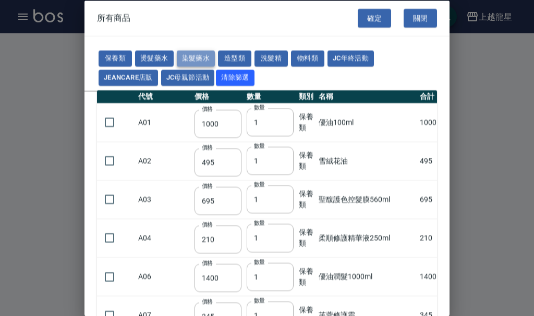
type input "100"
type input "133"
type input "100"
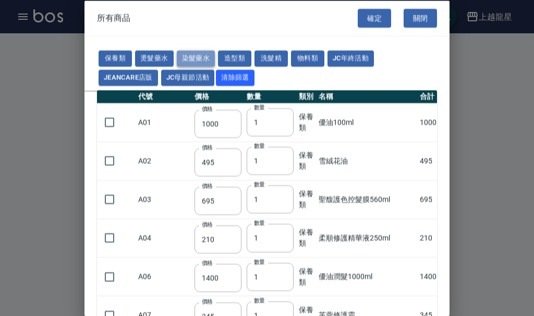
type input "133"
type input "186"
type input "133"
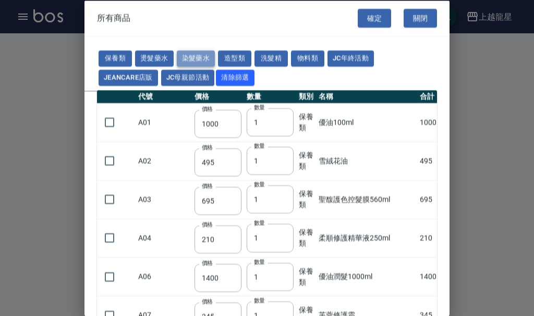
type input "133"
type input "441"
type input "133"
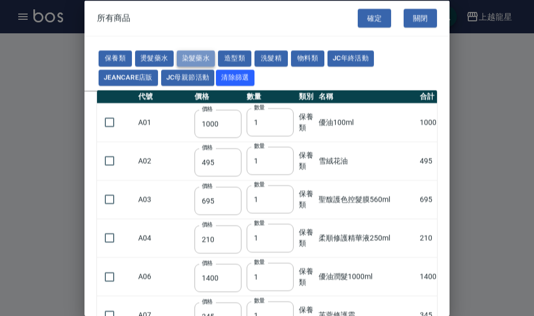
type input "350"
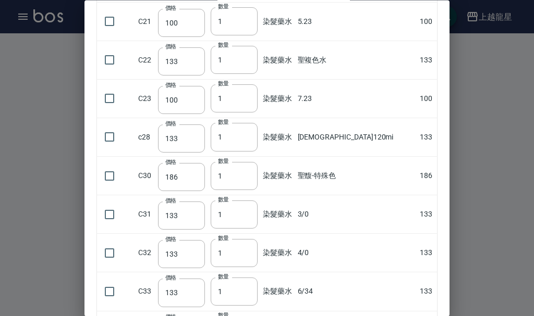
scroll to position [729, 0]
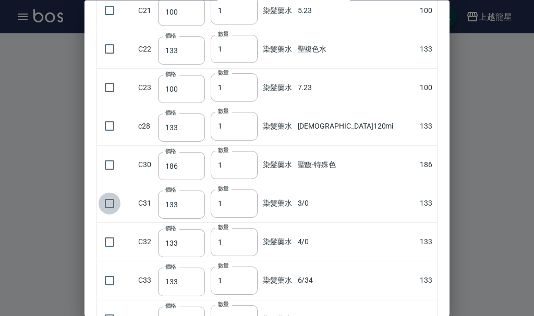
click at [105, 202] on input "checkbox" at bounding box center [109, 204] width 22 height 22
checkbox input "true"
click at [111, 283] on input "checkbox" at bounding box center [109, 281] width 22 height 22
checkbox input "true"
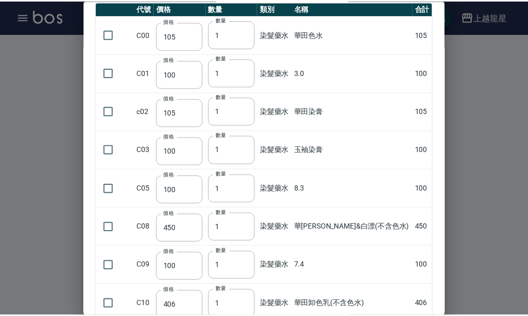
scroll to position [0, 0]
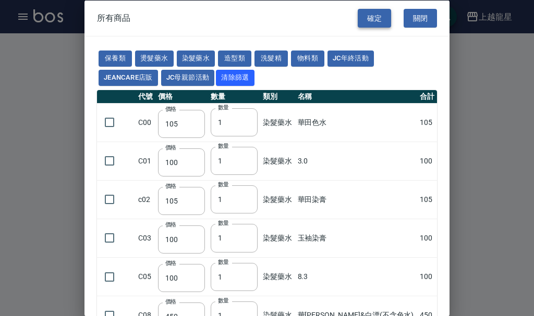
click at [369, 24] on button "確定" at bounding box center [373, 17] width 33 height 19
type input "3/0"
type input "133"
type input "1"
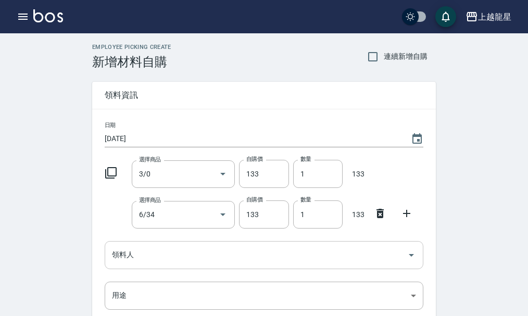
click at [410, 256] on icon "Open" at bounding box center [411, 255] width 13 height 13
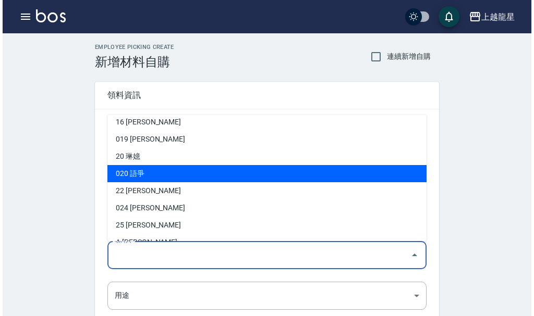
scroll to position [243, 0]
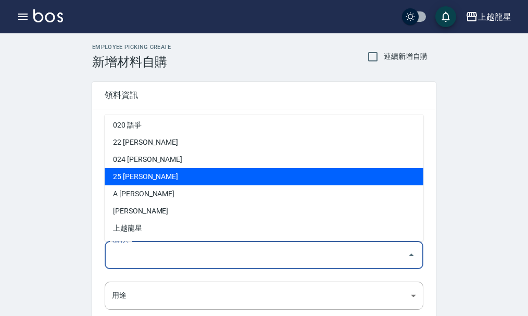
click at [138, 178] on li "25 [PERSON_NAME]" at bounding box center [264, 176] width 319 height 17
type input "[PERSON_NAME]"
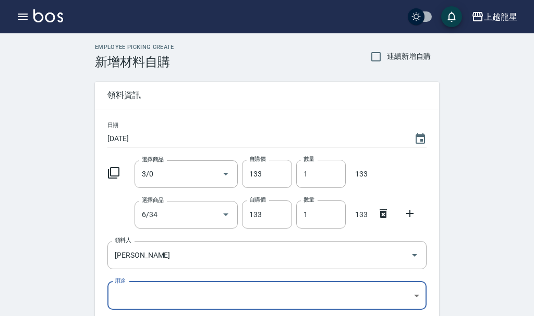
click at [413, 294] on body "上越龍星 登出 櫃檯作業 打帳單 帳單列表 現金收支登錄 高階收支登錄 材料自購登錄 每日結帳 現場電腦打卡 預約管理 預約管理 單日預約紀錄 單週預約紀錄 …" at bounding box center [267, 235] width 534 height 470
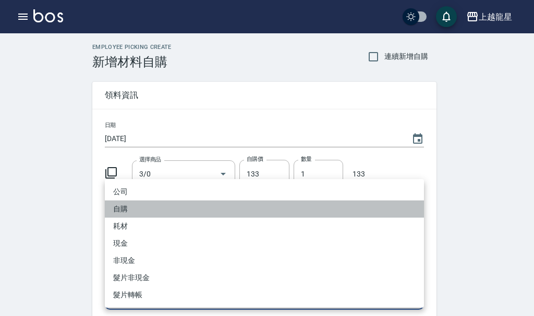
click at [120, 207] on li "自購" at bounding box center [264, 209] width 319 height 17
type input "自購"
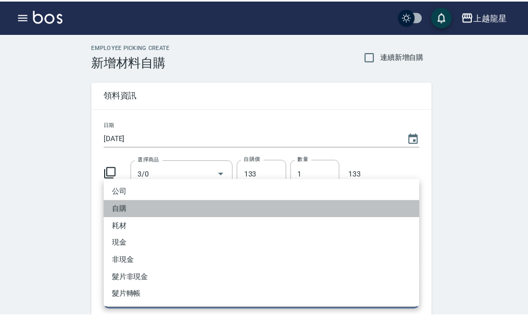
scroll to position [155, 0]
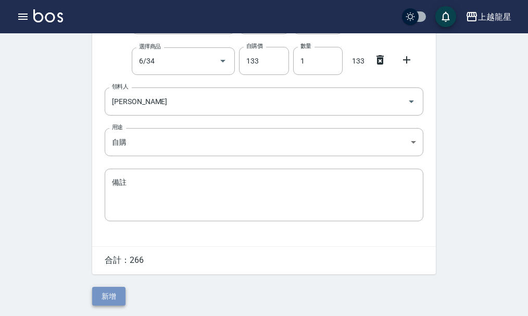
click at [119, 292] on button "新增" at bounding box center [108, 296] width 33 height 19
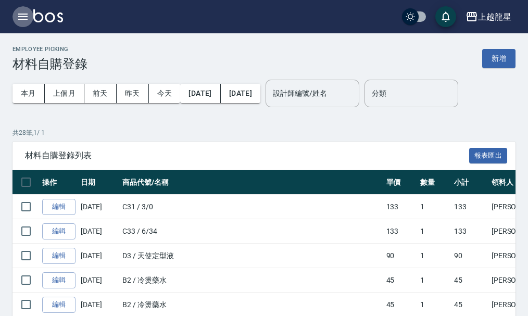
click at [17, 13] on icon "button" at bounding box center [23, 16] width 13 height 13
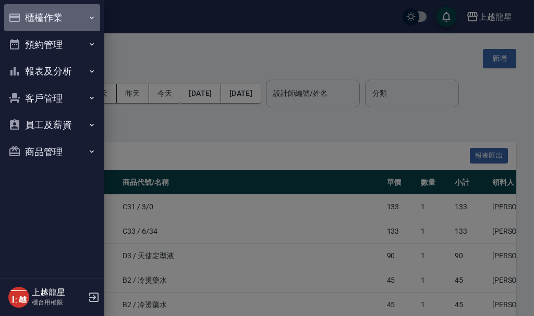
click at [38, 29] on button "櫃檯作業" at bounding box center [52, 17] width 96 height 27
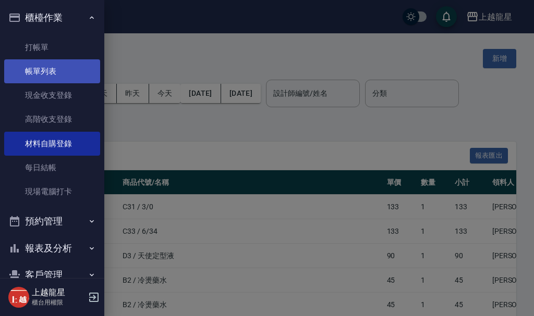
click at [67, 64] on link "帳單列表" at bounding box center [52, 71] width 96 height 24
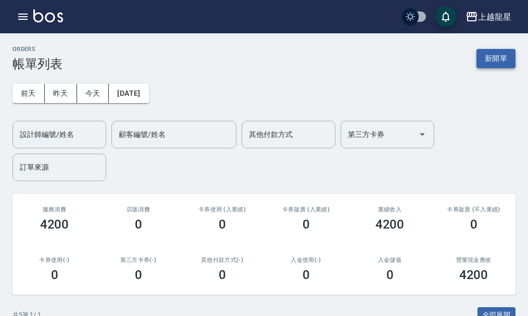
click at [490, 63] on button "新開單" at bounding box center [496, 58] width 39 height 19
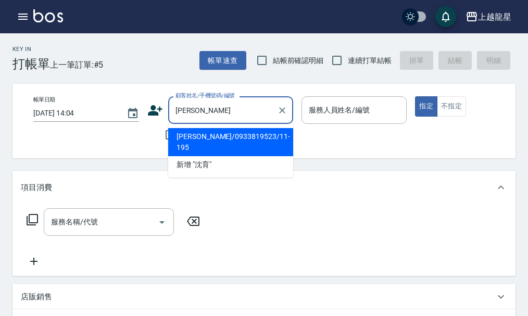
click at [209, 138] on li "[PERSON_NAME]/0933819523/11-195" at bounding box center [230, 142] width 125 height 28
type input "[PERSON_NAME]/0933819523/11-195"
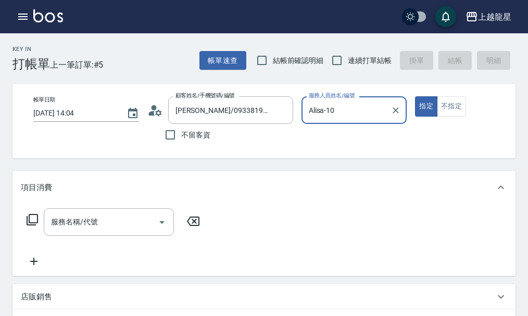
type input "Alisa-10"
click at [103, 224] on input "服務名稱/代號" at bounding box center [100, 222] width 105 height 18
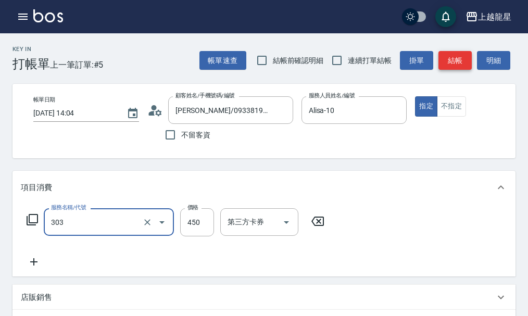
type input "剪髮(303)"
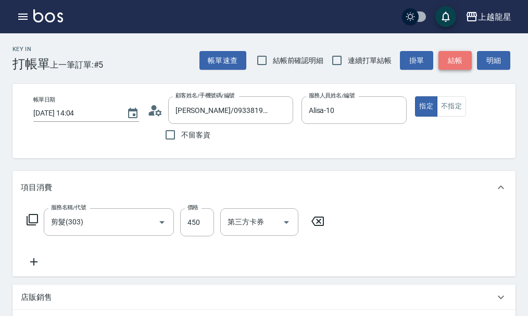
click at [454, 59] on button "結帳" at bounding box center [455, 60] width 33 height 19
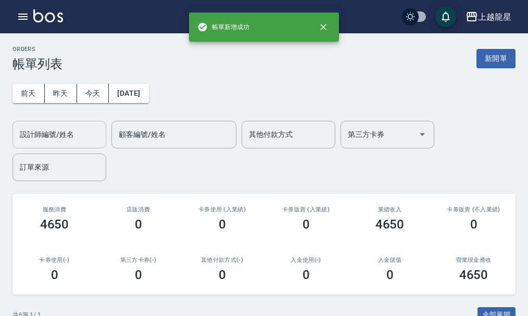
click at [45, 126] on div "設計師編號/姓名 設計師編號/姓名" at bounding box center [60, 135] width 94 height 28
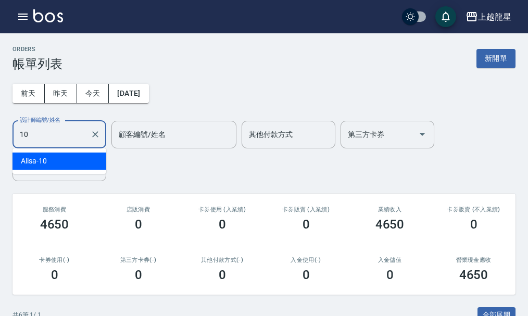
type input "Alisa-10"
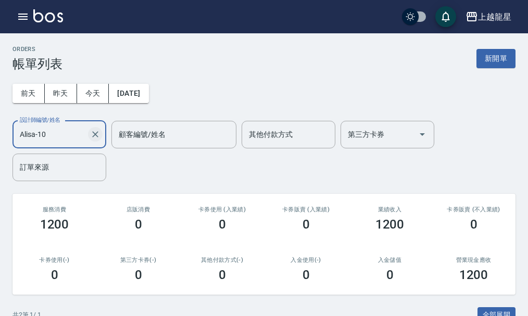
click at [98, 133] on icon "Clear" at bounding box center [95, 134] width 10 height 10
click at [41, 16] on img at bounding box center [48, 15] width 30 height 13
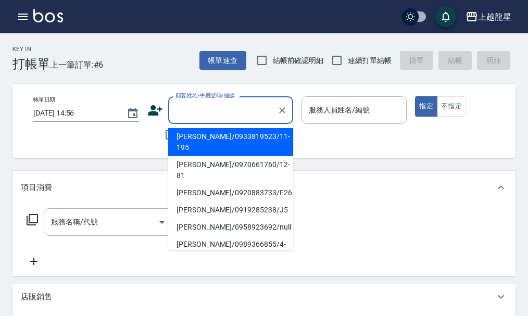
click at [201, 117] on input "顧客姓名/手機號碼/編號" at bounding box center [223, 110] width 100 height 18
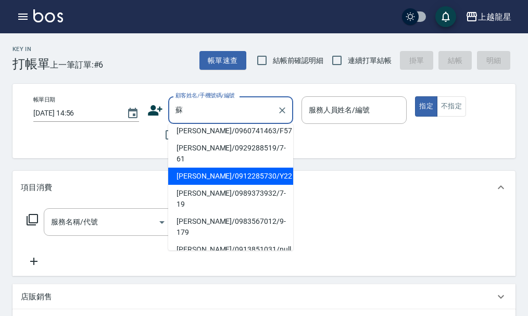
scroll to position [52, 0]
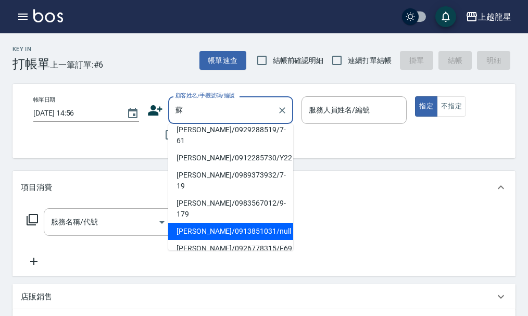
click at [210, 167] on li "[PERSON_NAME]/0912285730/Y22" at bounding box center [230, 158] width 125 height 17
type input "[PERSON_NAME]/0912285730/Y22"
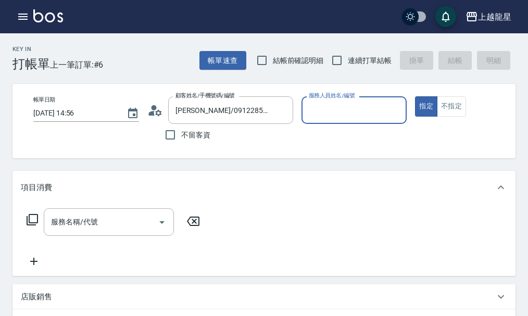
type input "淑雲-25"
click at [269, 112] on input "[PERSON_NAME]/0912285730/Y22" at bounding box center [223, 110] width 100 height 18
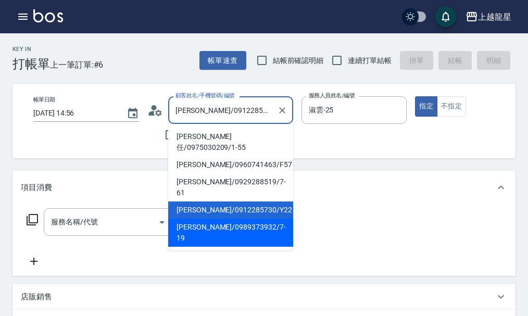
scroll to position [52, 0]
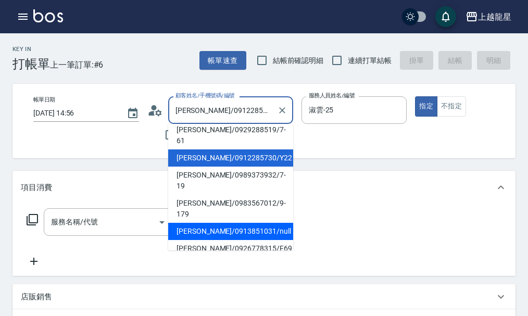
click at [230, 223] on li "[PERSON_NAME]/0913851031/null" at bounding box center [230, 231] width 125 height 17
type input "[PERSON_NAME]/0913851031/null"
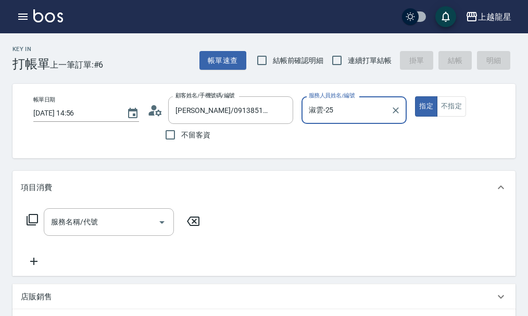
click at [353, 109] on input "淑雲-25" at bounding box center [346, 110] width 81 height 18
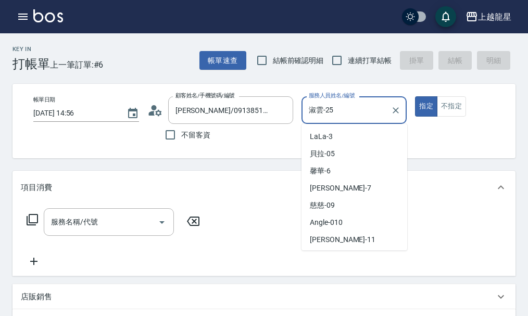
scroll to position [170, 0]
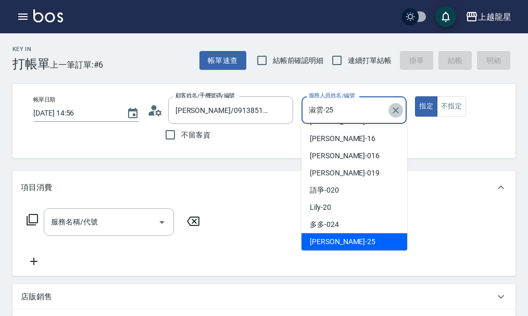
click at [394, 115] on icon "Clear" at bounding box center [396, 110] width 10 height 10
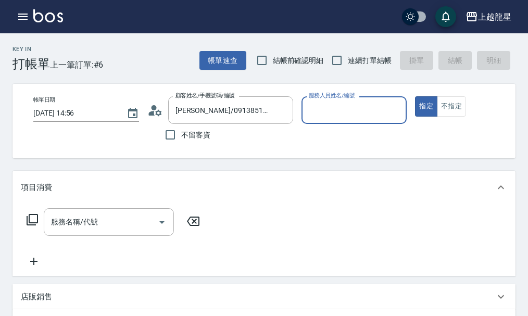
click at [369, 113] on input "服務人員姓名/編號" at bounding box center [354, 110] width 96 height 18
click at [356, 100] on div "服務人員姓名/編號" at bounding box center [355, 110] width 106 height 28
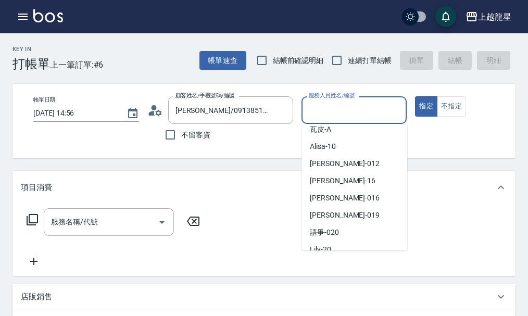
scroll to position [156, 0]
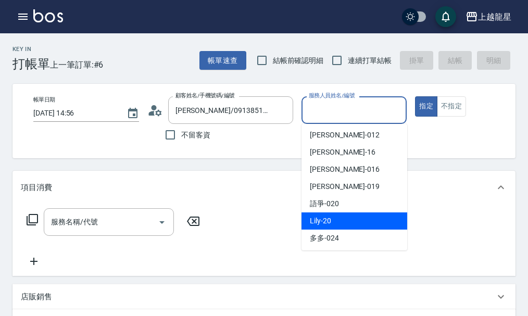
click at [329, 219] on span "Lily -20" at bounding box center [320, 221] width 21 height 11
type input "Lily-20"
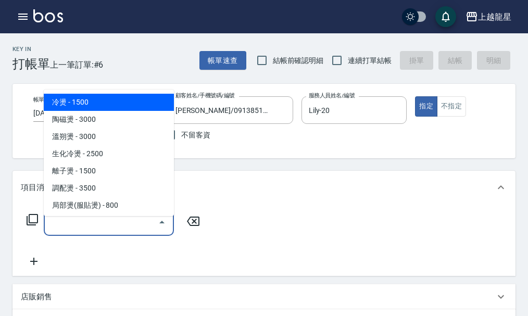
click at [84, 225] on div "服務名稱/代號 服務名稱/代號" at bounding box center [109, 222] width 130 height 28
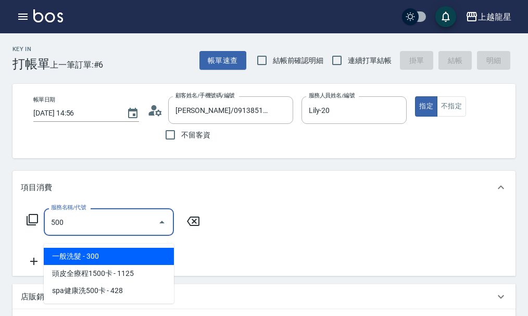
type input "一般洗髮(500)"
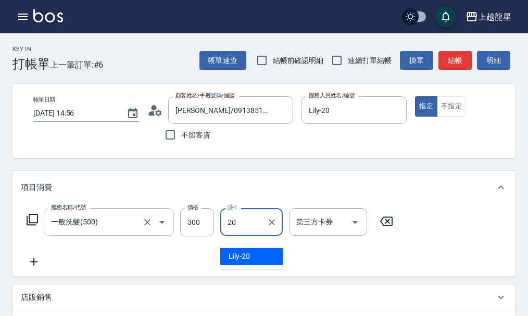
type input "Lily-20"
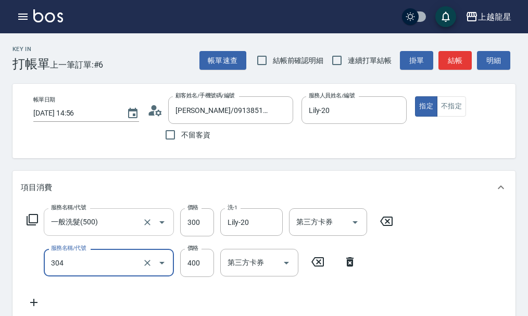
type input "剪髮(304)"
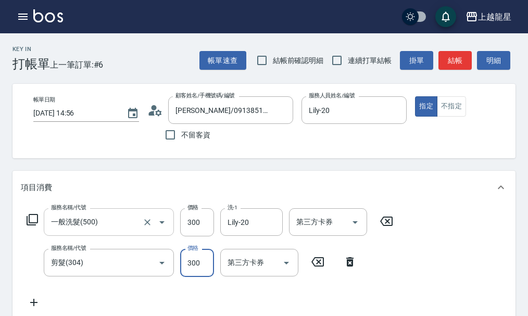
type input "300"
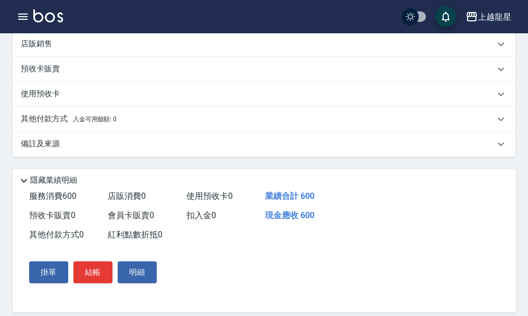
scroll to position [356, 0]
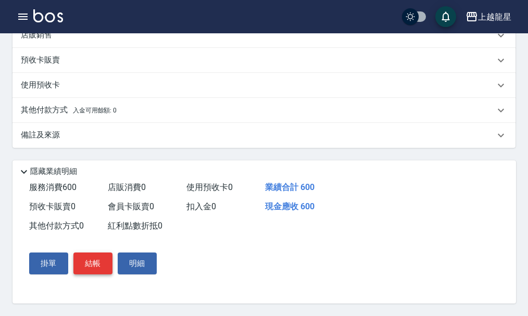
click at [98, 261] on button "結帳" at bounding box center [92, 264] width 39 height 22
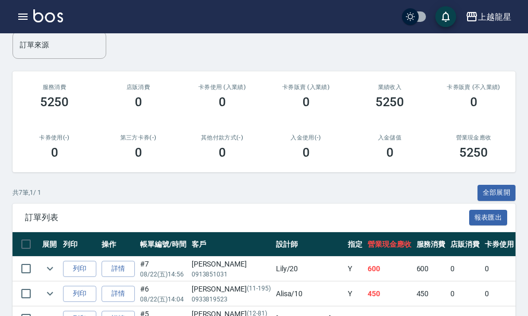
scroll to position [156, 0]
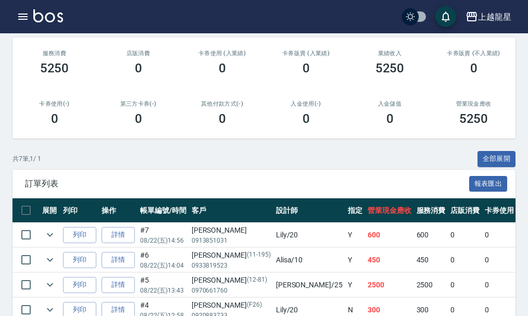
click at [52, 14] on img at bounding box center [48, 15] width 30 height 13
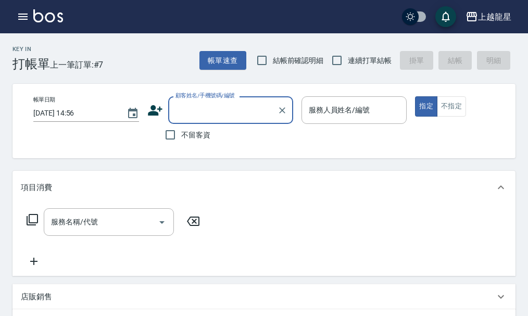
click at [190, 117] on input "顧客姓名/手機號碼/編號" at bounding box center [223, 110] width 100 height 18
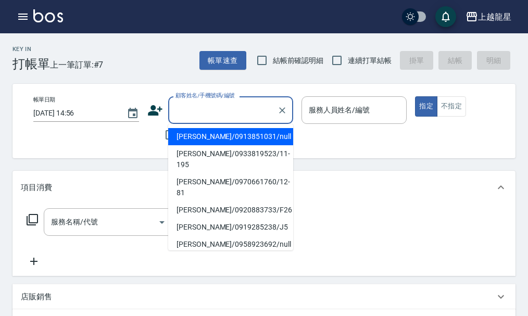
click at [196, 138] on li "[PERSON_NAME]/0913851031/null" at bounding box center [230, 136] width 125 height 17
type input "[PERSON_NAME]/0913851031/null"
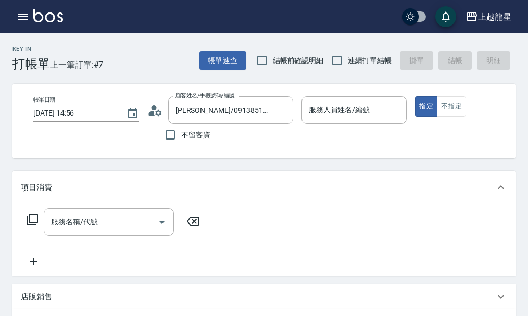
click at [153, 112] on icon at bounding box center [151, 113] width 6 height 5
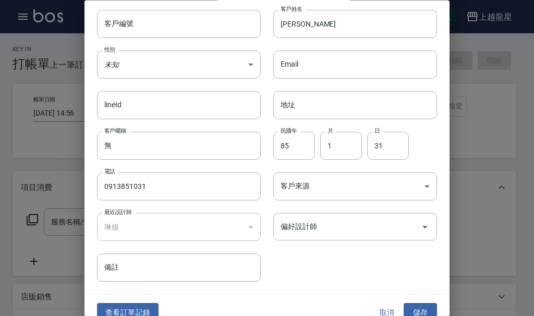
scroll to position [45, 0]
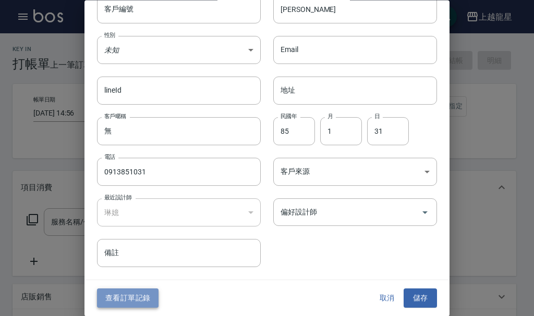
click at [130, 296] on button "查看訂單記錄" at bounding box center [127, 298] width 61 height 19
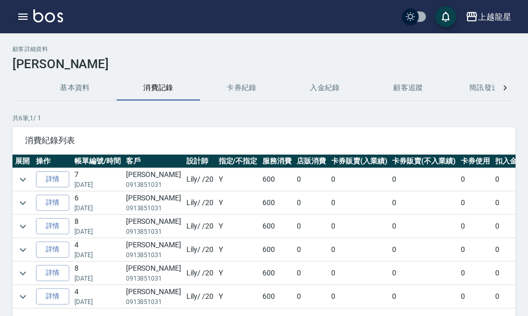
click at [24, 18] on icon "button" at bounding box center [23, 16] width 13 height 13
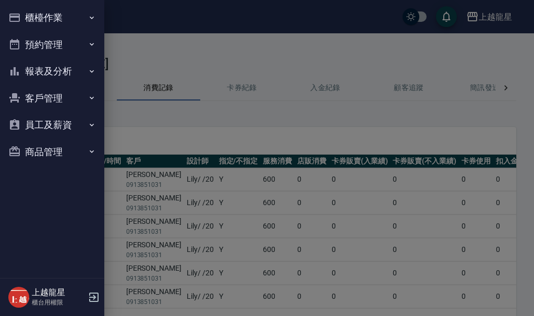
click at [24, 14] on button "櫃檯作業" at bounding box center [52, 17] width 96 height 27
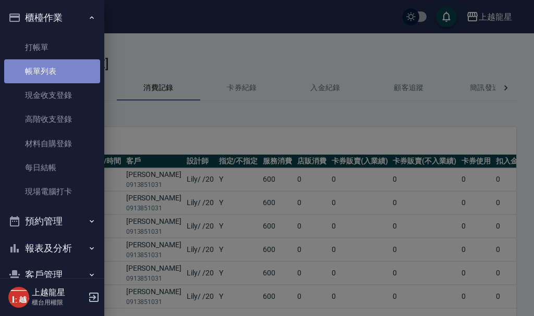
click at [60, 68] on link "帳單列表" at bounding box center [52, 71] width 96 height 24
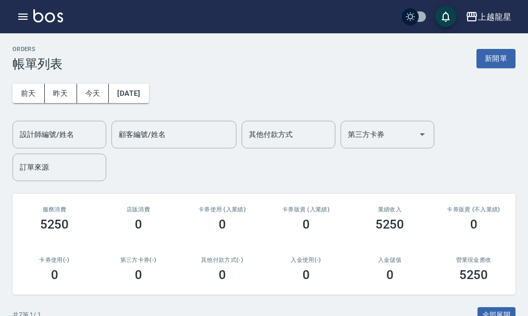
click at [49, 18] on img at bounding box center [48, 15] width 30 height 13
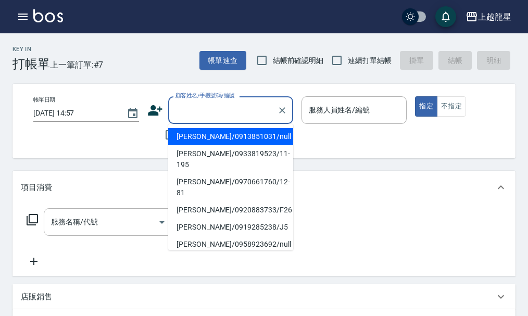
click at [199, 119] on input "顧客姓名/手機號碼/編號" at bounding box center [223, 110] width 100 height 18
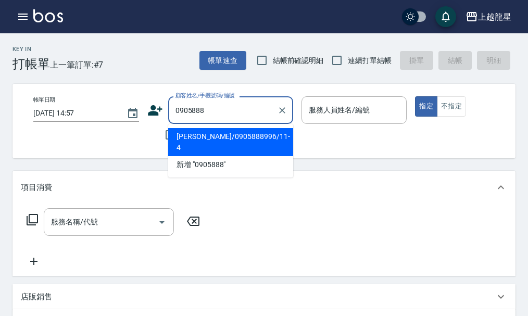
click at [236, 138] on li "[PERSON_NAME]/0905888996/11-4" at bounding box center [230, 142] width 125 height 28
type input "[PERSON_NAME]/0905888996/11-4"
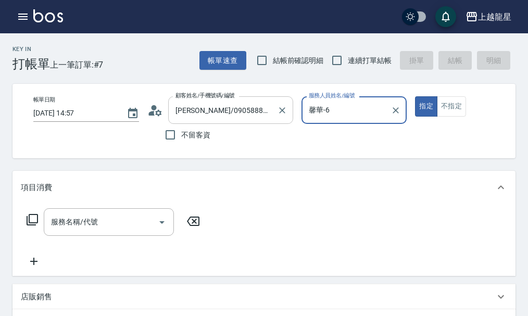
type input "馨華-6"
click at [153, 113] on icon at bounding box center [151, 113] width 6 height 5
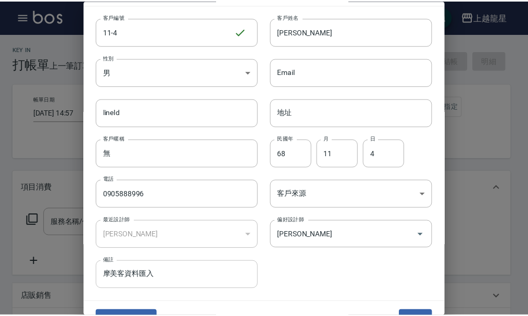
scroll to position [45, 0]
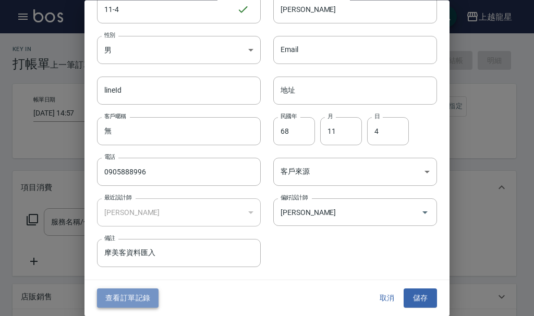
click at [131, 298] on button "查看訂單記錄" at bounding box center [127, 298] width 61 height 19
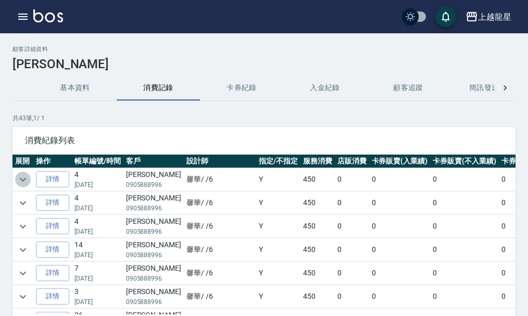
click at [23, 180] on icon "expand row" at bounding box center [23, 180] width 13 height 13
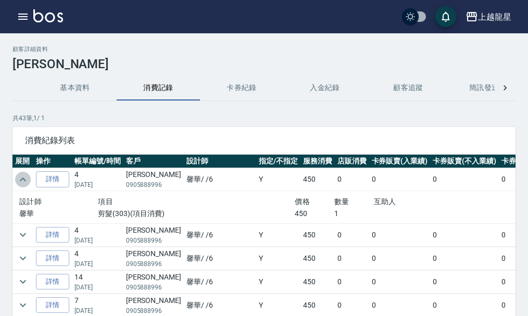
click at [23, 180] on icon "expand row" at bounding box center [23, 180] width 13 height 13
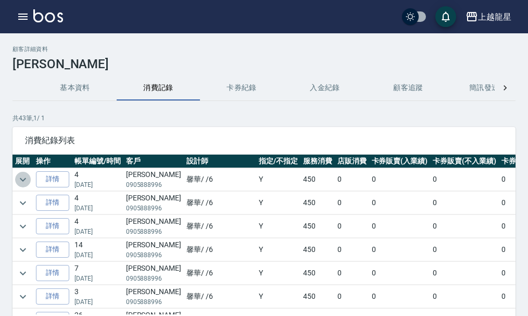
click at [24, 179] on icon "expand row" at bounding box center [23, 180] width 6 height 4
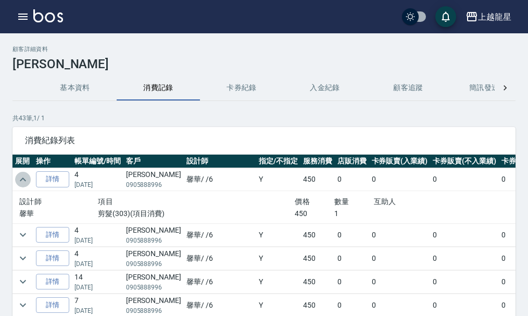
click at [24, 179] on icon "expand row" at bounding box center [23, 180] width 6 height 4
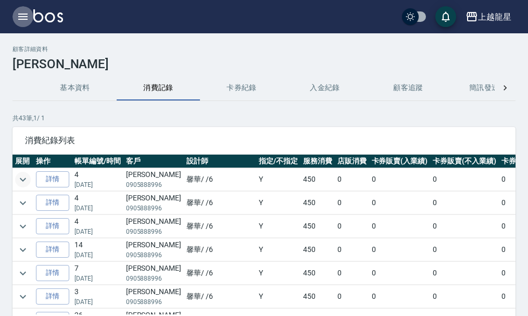
click at [23, 18] on icon "button" at bounding box center [23, 16] width 13 height 13
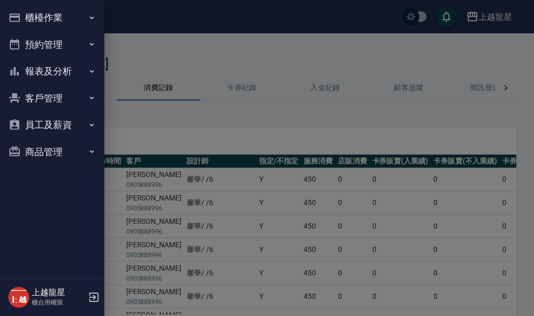
click at [26, 15] on button "櫃檯作業" at bounding box center [52, 17] width 96 height 27
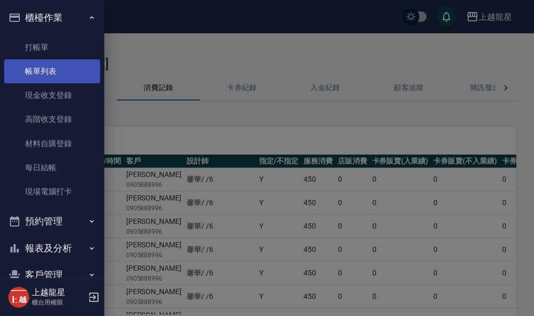
click at [54, 78] on link "帳單列表" at bounding box center [52, 71] width 96 height 24
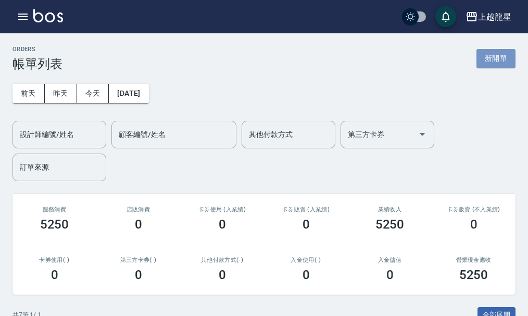
click at [496, 59] on button "新開單" at bounding box center [496, 58] width 39 height 19
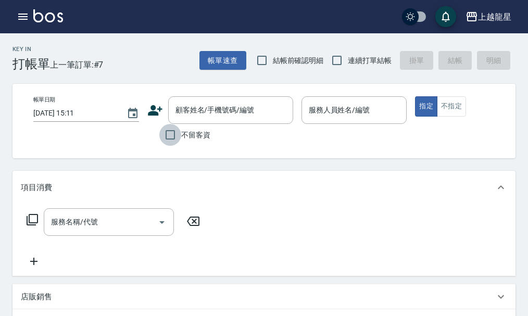
click at [177, 140] on input "不留客資" at bounding box center [170, 135] width 22 height 22
checkbox input "true"
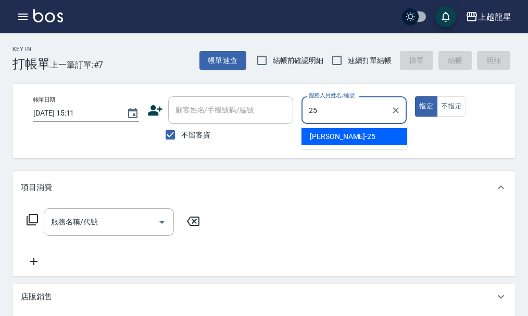
click at [355, 134] on div "淑雲 -25" at bounding box center [355, 136] width 106 height 17
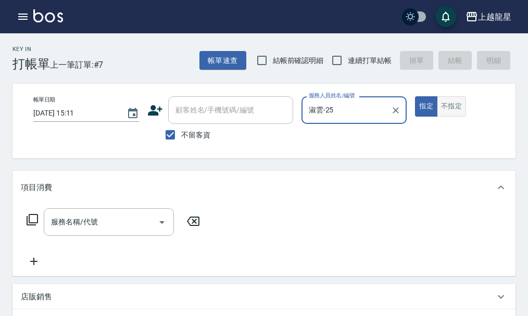
type input "淑雲-25"
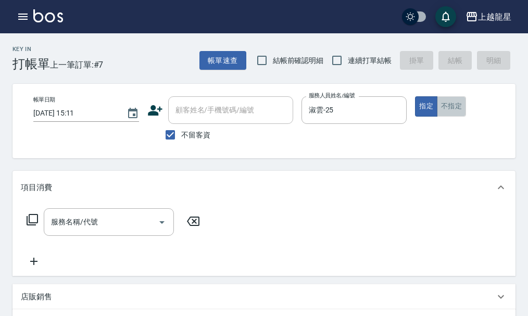
click at [443, 106] on button "不指定" at bounding box center [451, 106] width 29 height 20
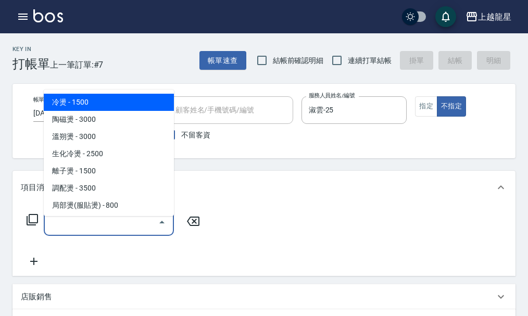
click at [132, 231] on input "服務名稱/代號" at bounding box center [100, 222] width 105 height 18
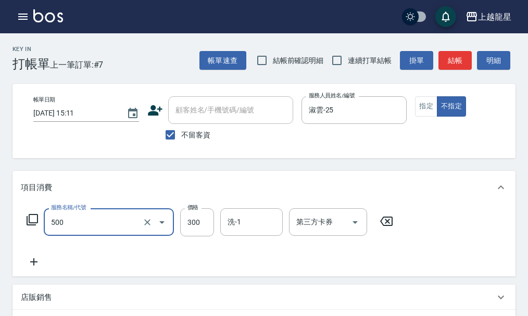
type input "一般洗髮(500)"
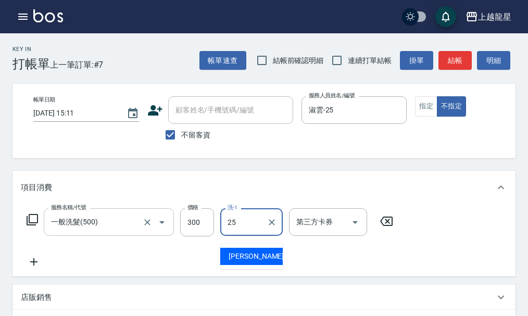
type input "淑雲-25"
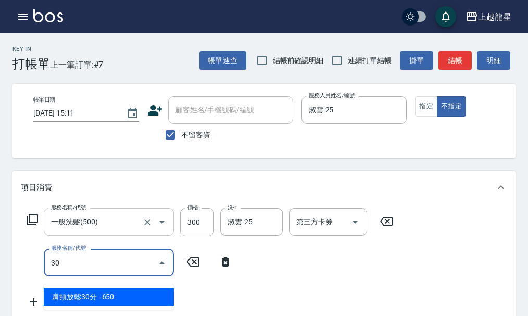
type input "304"
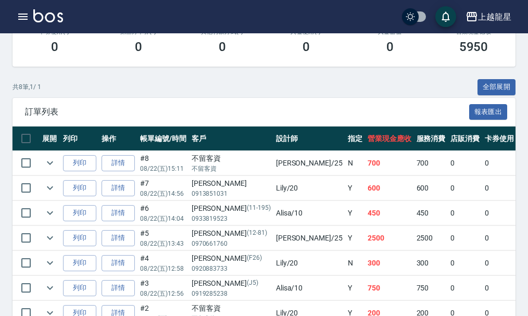
scroll to position [261, 0]
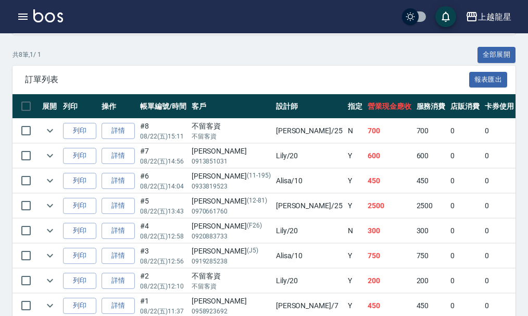
click at [59, 20] on img at bounding box center [48, 15] width 30 height 13
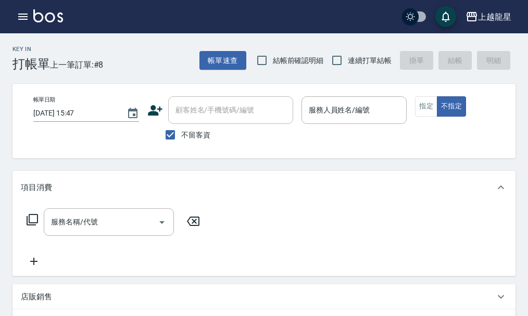
click at [193, 140] on span "不留客資" at bounding box center [195, 135] width 29 height 11
click at [181, 140] on input "不留客資" at bounding box center [170, 135] width 22 height 22
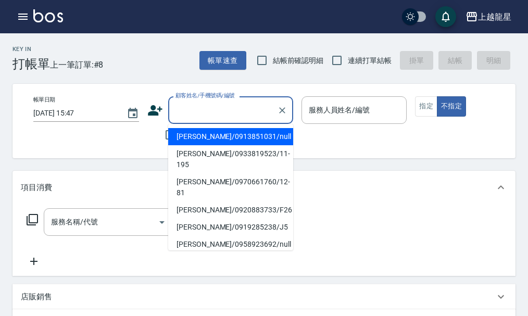
click at [196, 117] on input "顧客姓名/手機號碼/編號" at bounding box center [223, 110] width 100 height 18
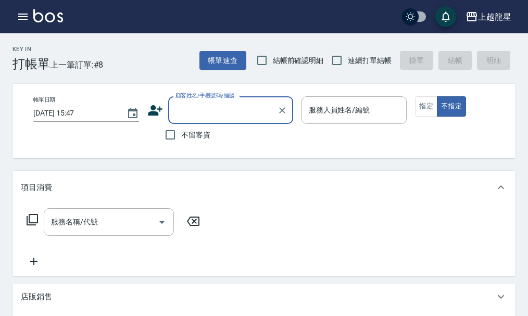
click at [197, 115] on input "顧客姓名/手機號碼/編號" at bounding box center [223, 110] width 100 height 18
click at [175, 135] on input "不留客資" at bounding box center [170, 135] width 22 height 22
checkbox input "true"
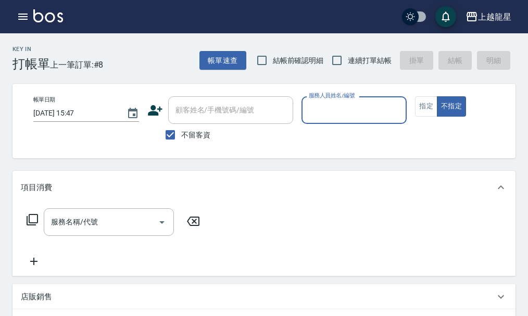
click at [352, 120] on div "服務人員姓名/編號" at bounding box center [355, 110] width 106 height 28
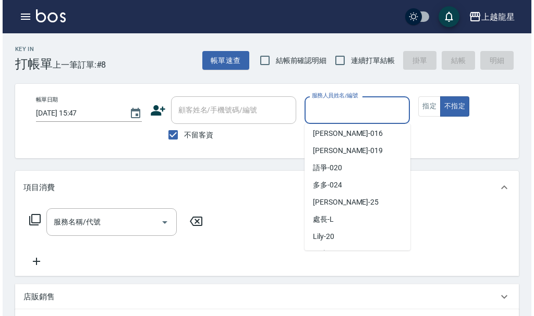
scroll to position [191, 0]
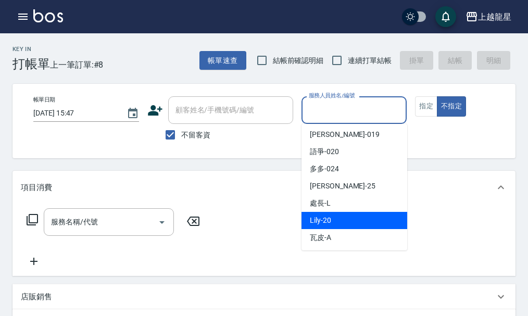
click at [329, 219] on span "Lily -20" at bounding box center [320, 220] width 21 height 11
type input "Lily-20"
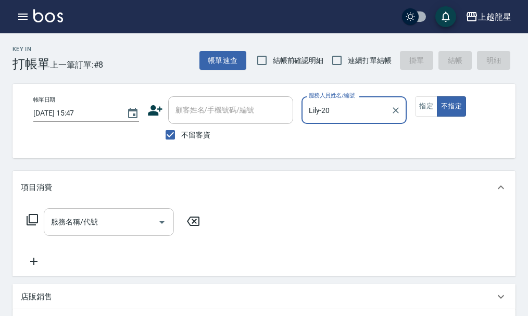
click at [106, 231] on input "服務名稱/代號" at bounding box center [100, 222] width 105 height 18
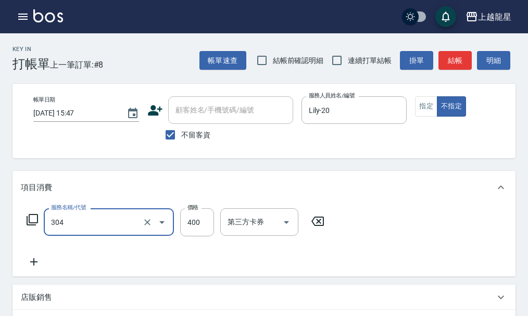
type input "剪髮(304)"
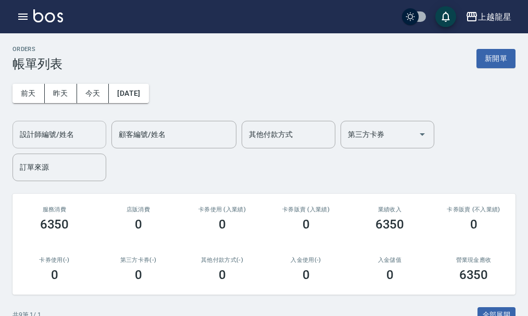
click at [71, 132] on input "設計師編號/姓名" at bounding box center [59, 135] width 84 height 18
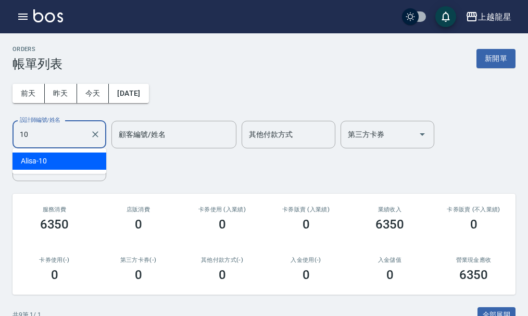
type input "Alisa-10"
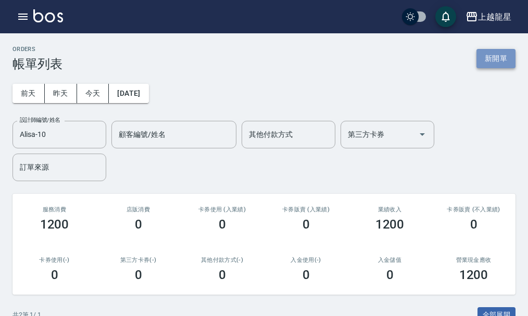
click at [484, 56] on button "新開單" at bounding box center [496, 58] width 39 height 19
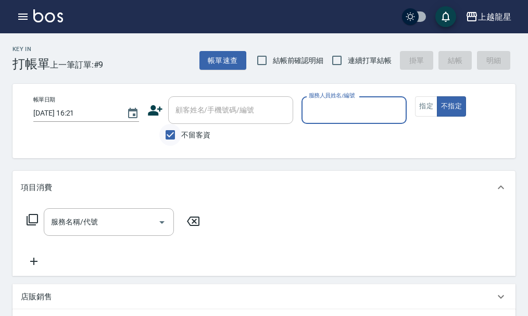
click at [172, 132] on input "不留客資" at bounding box center [170, 135] width 22 height 22
checkbox input "false"
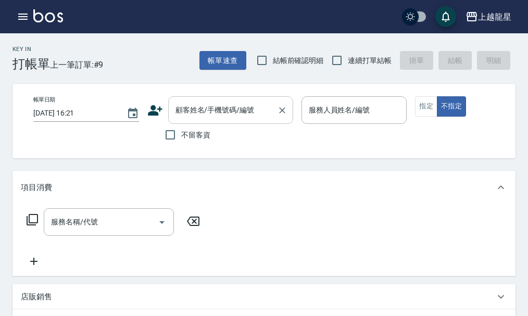
click at [183, 102] on input "顧客姓名/手機號碼/編號" at bounding box center [223, 110] width 100 height 18
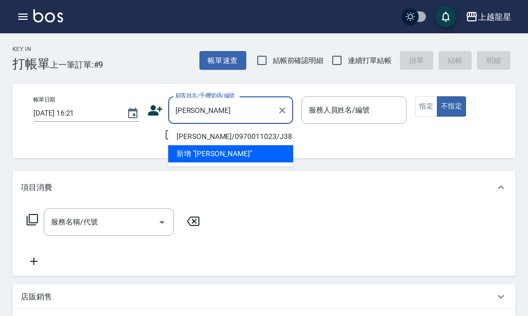
click at [206, 130] on li "[PERSON_NAME]/0970011023/J38" at bounding box center [230, 136] width 125 height 17
type input "[PERSON_NAME]/0970011023/J38"
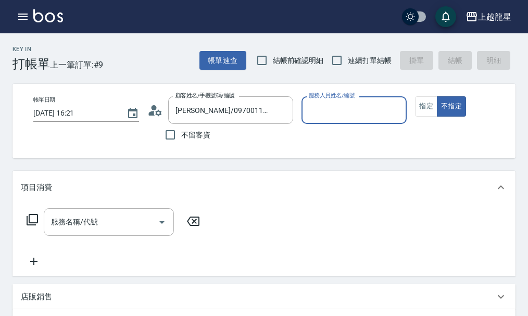
type input "Alisa-10"
click at [413, 113] on div "帳單日期 [DATE] 16:21 顧客姓名/手機號碼/編號 [PERSON_NAME]/0970011023/J38 顧客姓名/手機號碼/編號 不留客資 服…" at bounding box center [273, 120] width 496 height 49
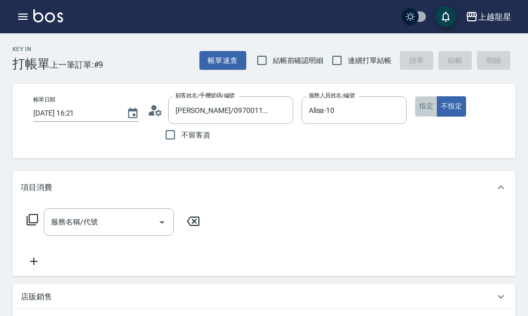
click at [416, 110] on button "指定" at bounding box center [426, 106] width 22 height 20
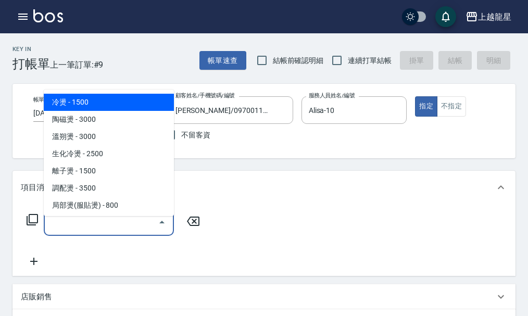
click at [109, 228] on input "服務名稱/代號" at bounding box center [100, 222] width 105 height 18
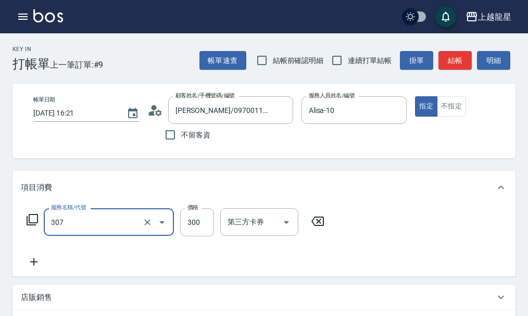
type input "剪髮(高中)(307)"
click at [452, 50] on div "帳單速查 結帳前確認明細 連續打單結帳 掛單 結帳 明細" at bounding box center [358, 60] width 316 height 22
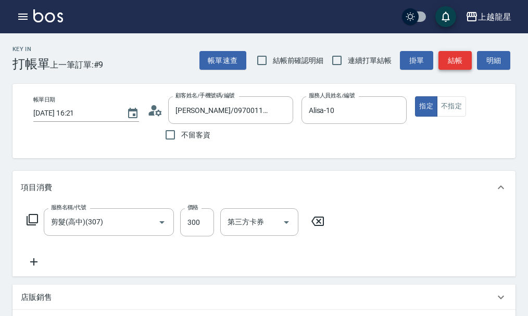
click at [451, 66] on button "結帳" at bounding box center [455, 60] width 33 height 19
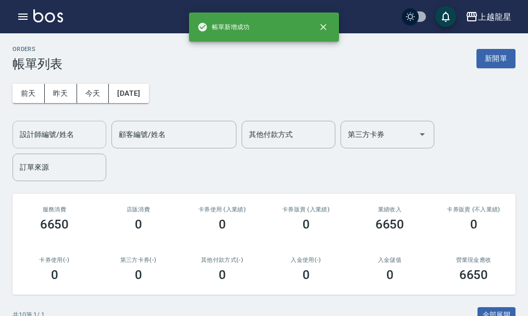
click at [83, 144] on div "設計師編號/姓名" at bounding box center [60, 135] width 94 height 28
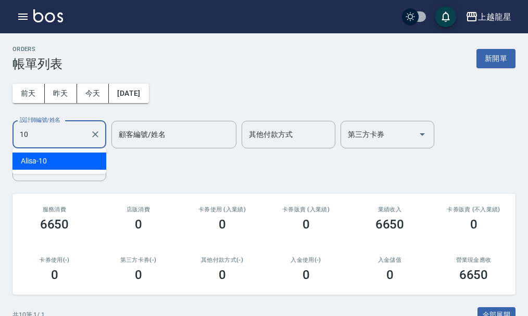
type input "Alisa-10"
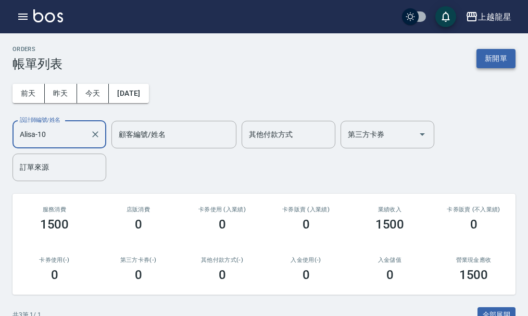
click at [495, 55] on button "新開單" at bounding box center [496, 58] width 39 height 19
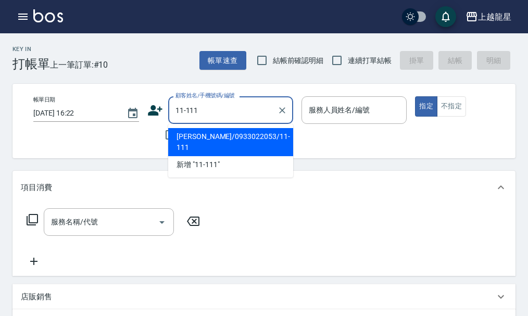
click at [188, 141] on li "[PERSON_NAME]/0933022053/11-111" at bounding box center [230, 142] width 125 height 28
type input "[PERSON_NAME]/0933022053/11-111"
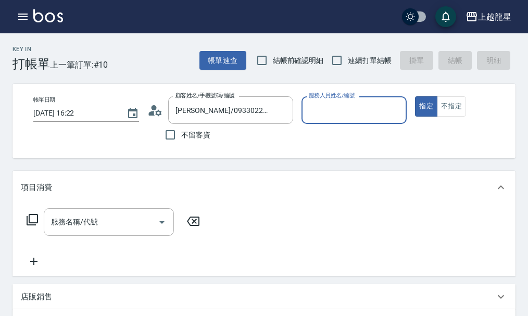
type input "Alisa-10"
click at [95, 230] on input "服務名稱/代號" at bounding box center [100, 222] width 105 height 18
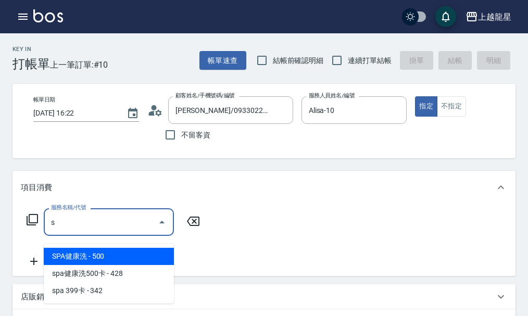
click at [115, 255] on span "SPA健康洗 - 500" at bounding box center [109, 256] width 130 height 17
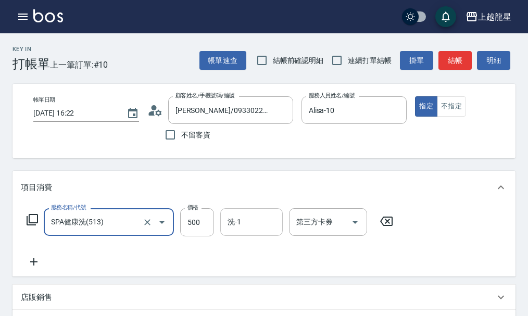
type input "SPA健康洗(513)"
click at [265, 229] on input "洗-1" at bounding box center [251, 222] width 53 height 18
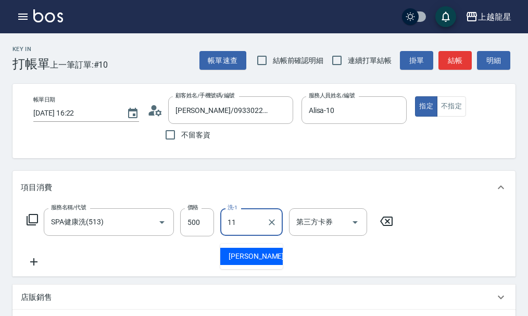
type input "[PERSON_NAME]-11"
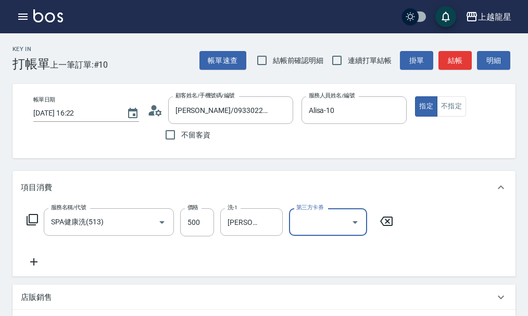
click at [37, 268] on icon at bounding box center [34, 262] width 26 height 13
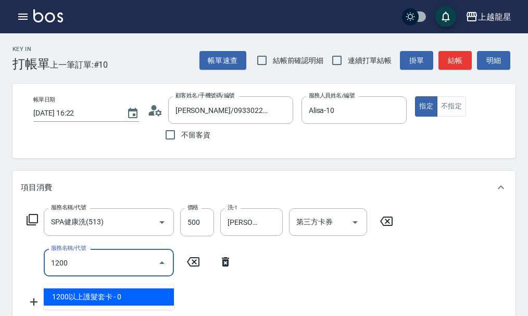
click at [82, 292] on span "1200以上護髮套卡 - 0" at bounding box center [109, 297] width 130 height 17
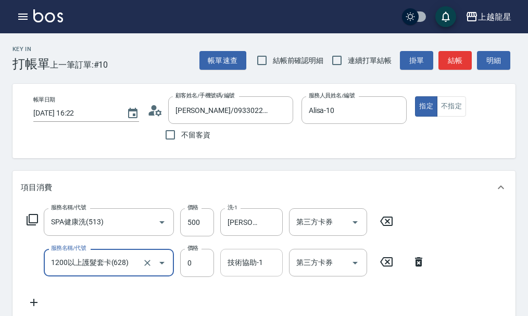
type input "1200以上護髮套卡(628)"
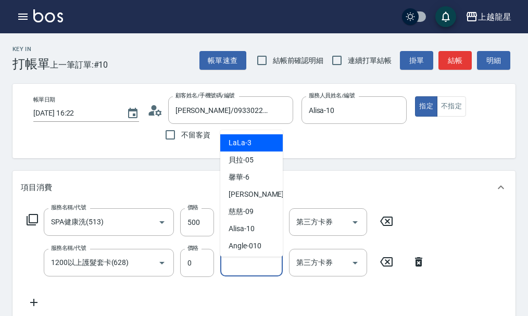
click at [261, 272] on input "技術協助-1" at bounding box center [251, 263] width 53 height 18
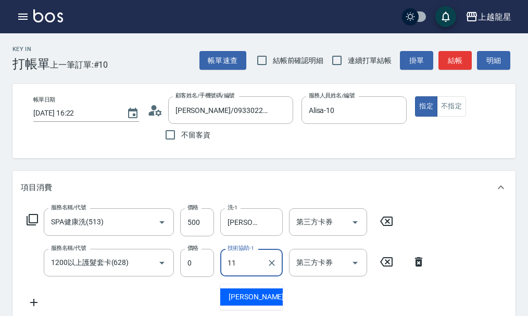
type input "[PERSON_NAME]-11"
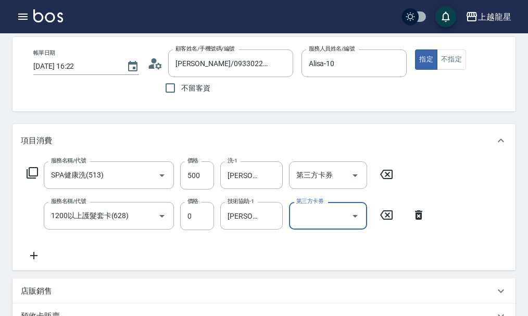
scroll to position [104, 0]
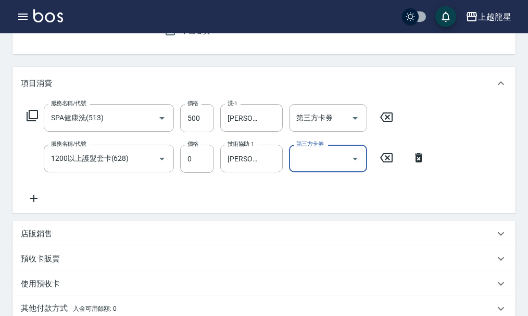
click at [33, 202] on icon at bounding box center [33, 198] width 7 height 7
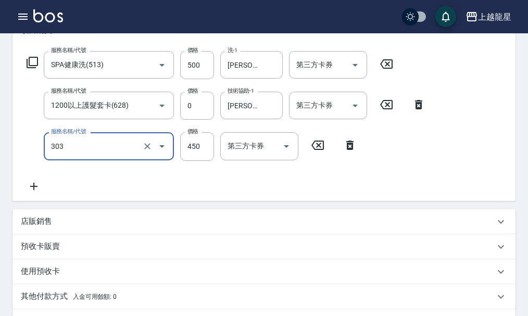
scroll to position [156, 0]
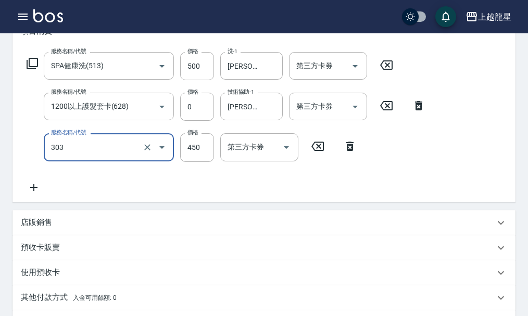
type input "剪髮(303)"
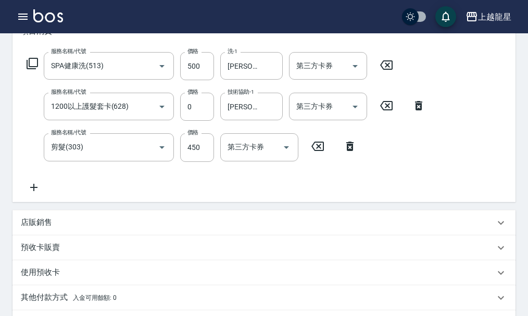
click at [35, 194] on icon at bounding box center [34, 187] width 26 height 13
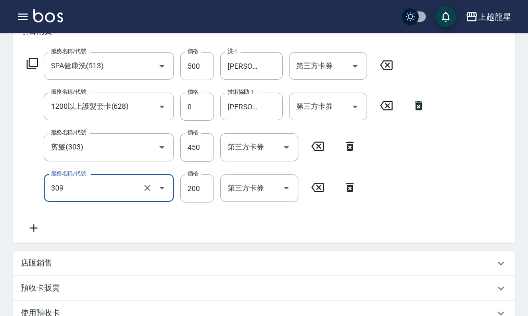
type input "剪髮(國小)(309)"
click at [35, 234] on icon at bounding box center [34, 228] width 26 height 13
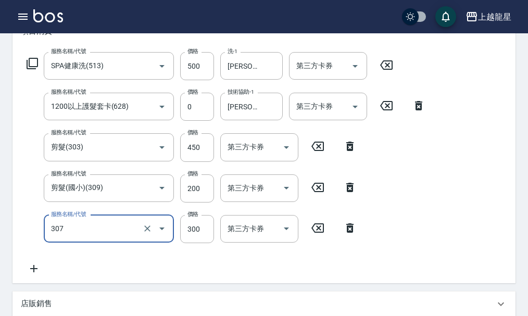
type input "剪髮(高中)(307)"
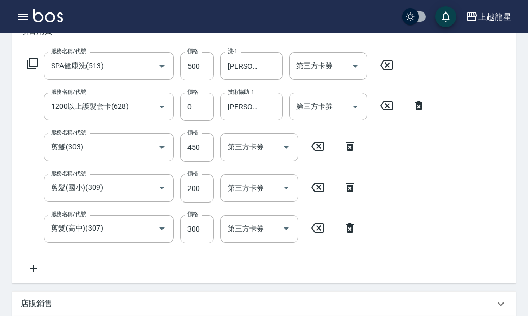
click at [31, 231] on div "服務名稱/代號 剪髮(高中)(307) 服務名稱/代號 價格 300 價格 第三方卡券 第三方卡券" at bounding box center [192, 229] width 342 height 28
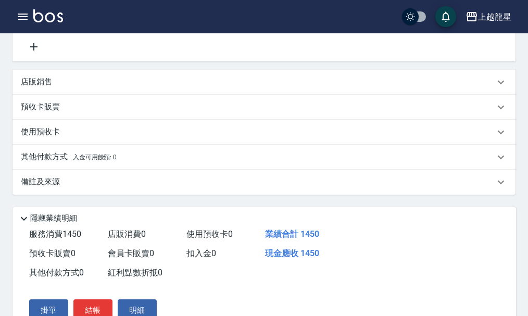
scroll to position [438, 0]
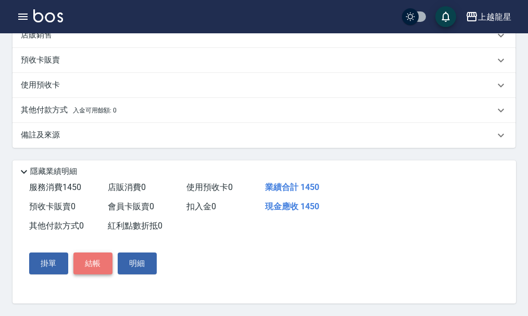
click at [100, 262] on button "結帳" at bounding box center [92, 264] width 39 height 22
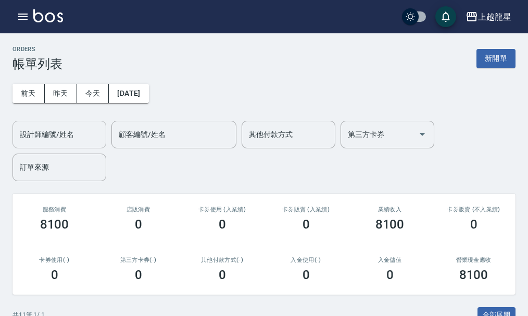
click at [55, 132] on input "設計師編號/姓名" at bounding box center [59, 135] width 84 height 18
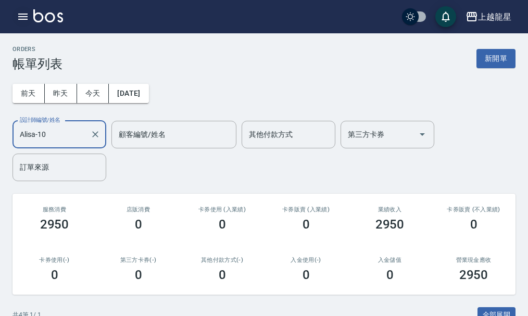
type input "Alisa-10"
click at [17, 16] on icon "button" at bounding box center [23, 16] width 13 height 13
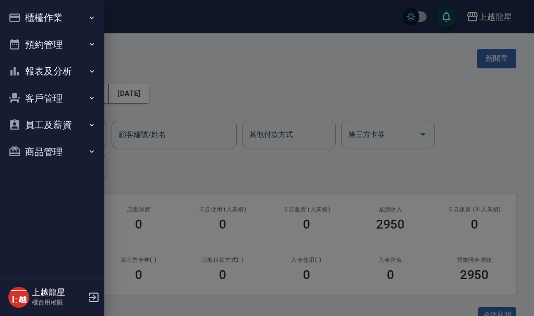
click at [39, 67] on button "報表及分析" at bounding box center [52, 71] width 96 height 27
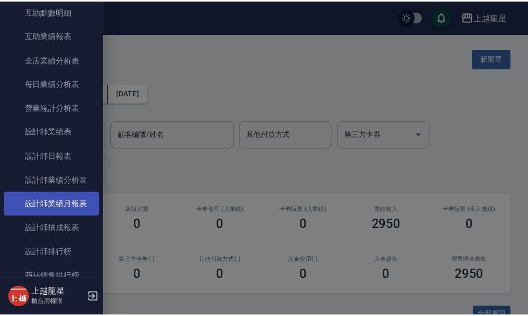
scroll to position [261, 0]
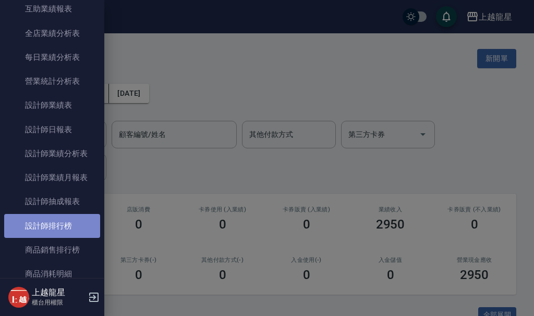
click at [78, 222] on link "設計師排行榜" at bounding box center [52, 226] width 96 height 24
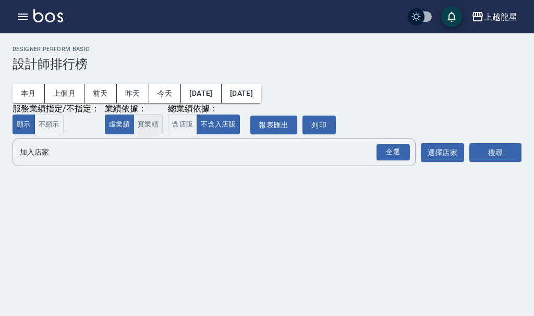
click at [150, 125] on button "實業績" at bounding box center [147, 125] width 29 height 20
click at [500, 150] on button "搜尋" at bounding box center [495, 152] width 52 height 19
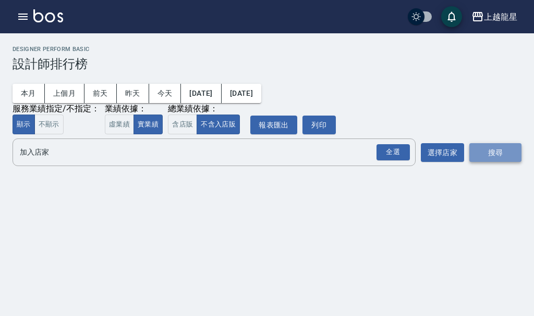
click at [491, 153] on button "搜尋" at bounding box center [495, 152] width 52 height 19
click at [214, 164] on div "全選 加入店家" at bounding box center [214, 153] width 403 height 28
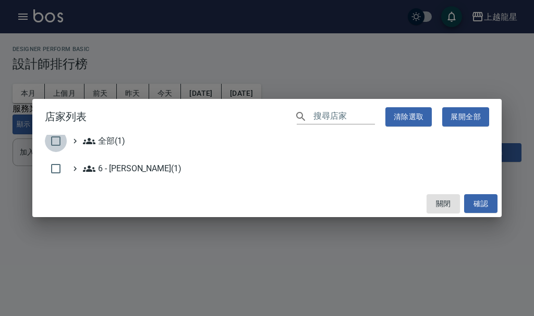
click at [48, 136] on input "checkbox" at bounding box center [56, 141] width 22 height 22
checkbox input "true"
click at [472, 198] on button "確認" at bounding box center [480, 203] width 33 height 19
checkbox input "false"
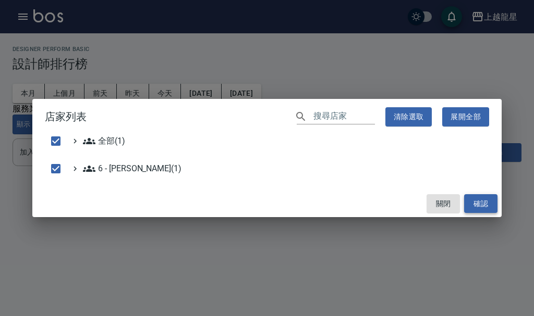
checkbox input "false"
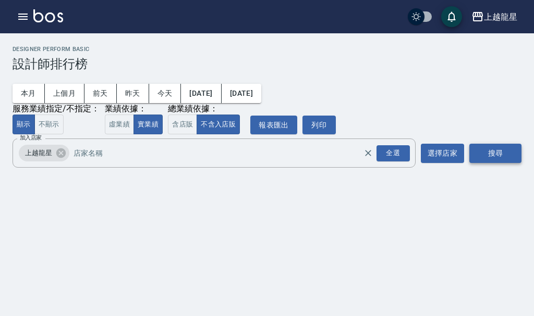
click at [493, 157] on button "搜尋" at bounding box center [495, 153] width 52 height 19
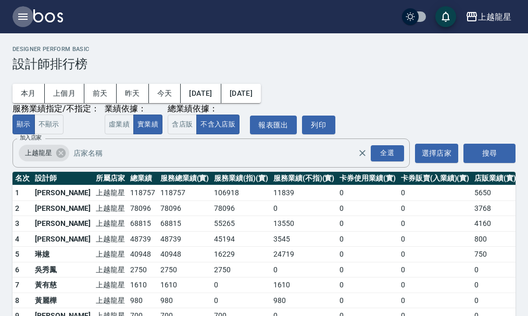
click at [24, 10] on button "button" at bounding box center [23, 16] width 21 height 21
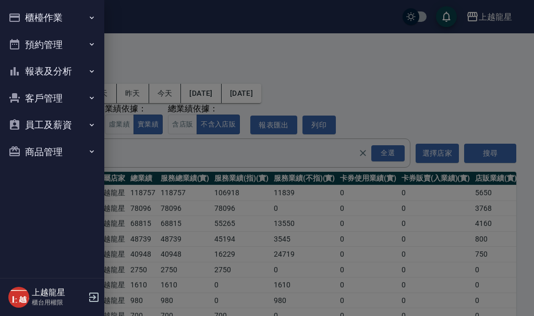
click at [24, 10] on button "櫃檯作業" at bounding box center [52, 17] width 96 height 27
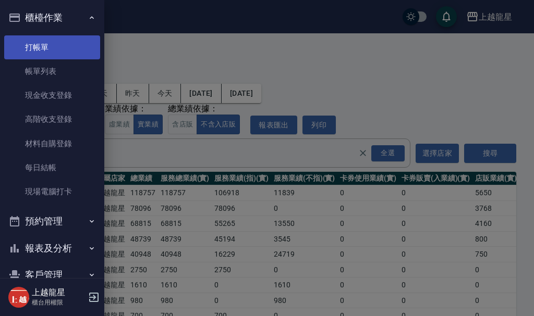
click at [70, 47] on link "打帳單" at bounding box center [52, 47] width 96 height 24
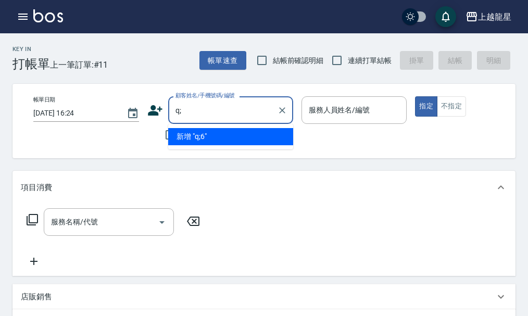
type input "q"
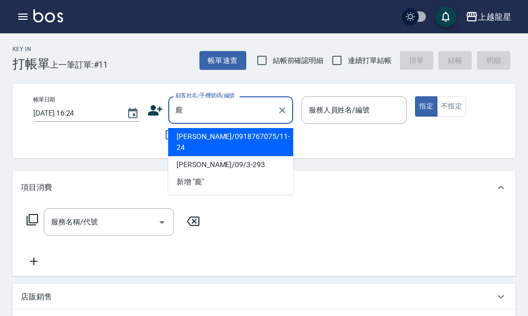
click at [214, 140] on li "[PERSON_NAME]/0918767075/11-24" at bounding box center [230, 142] width 125 height 28
type input "[PERSON_NAME]/0918767075/11-24"
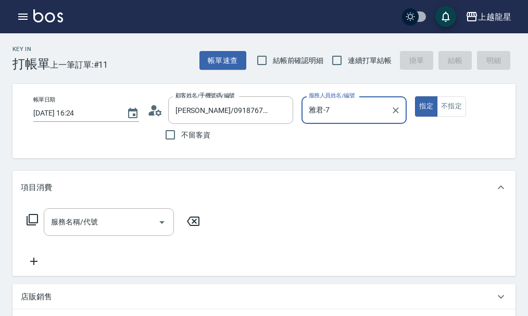
type input "雅君-7"
click at [115, 231] on input "服務名稱/代號" at bounding box center [100, 222] width 105 height 18
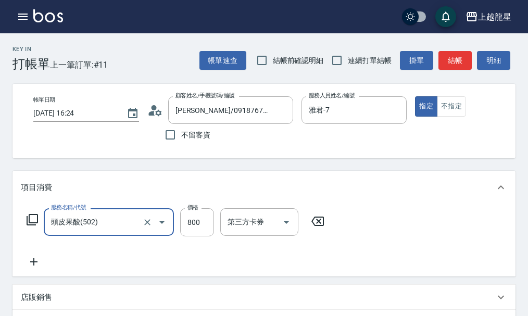
type input "頭皮果酸(502)"
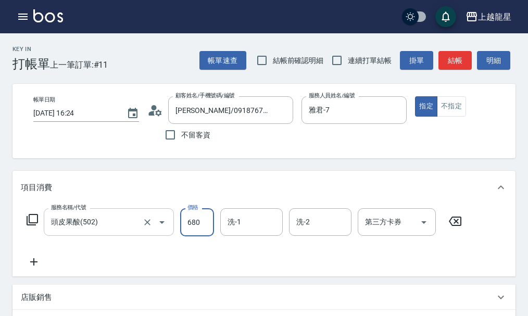
type input "680"
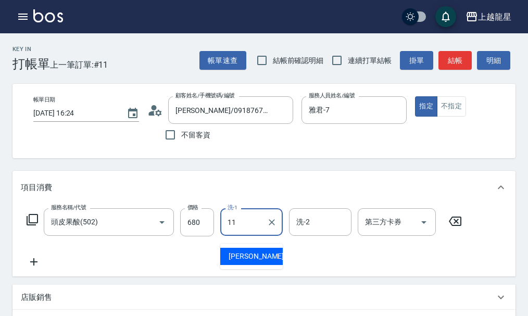
type input "[PERSON_NAME]-11"
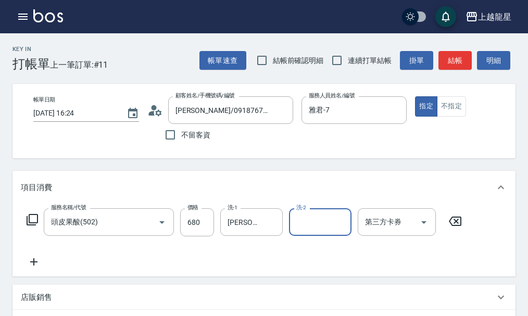
click at [40, 268] on icon at bounding box center [34, 262] width 26 height 13
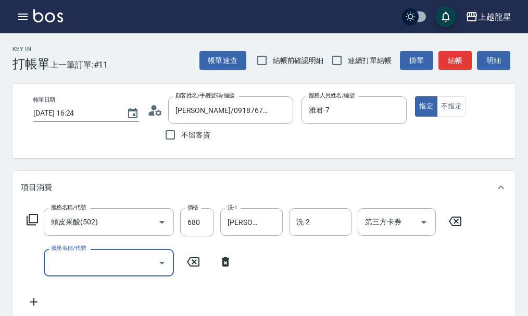
click at [49, 267] on input "服務名稱/代號" at bounding box center [100, 263] width 105 height 18
type input "提淺(406)"
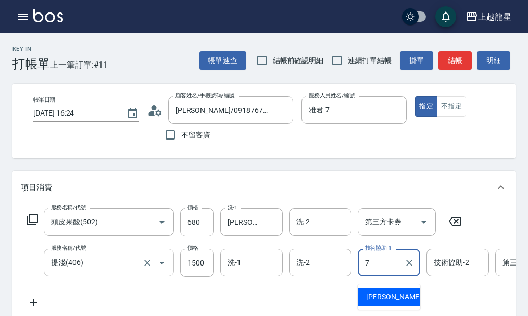
type input "雅君-7"
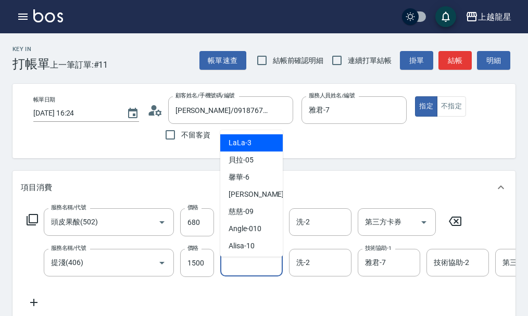
click at [237, 272] on input "洗-1" at bounding box center [251, 263] width 53 height 18
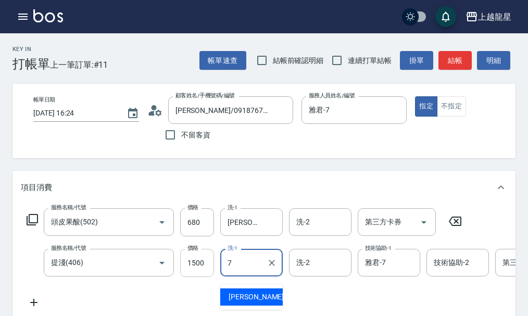
type input "雅君-7"
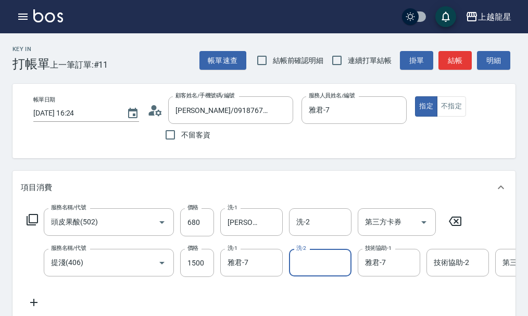
scroll to position [104, 0]
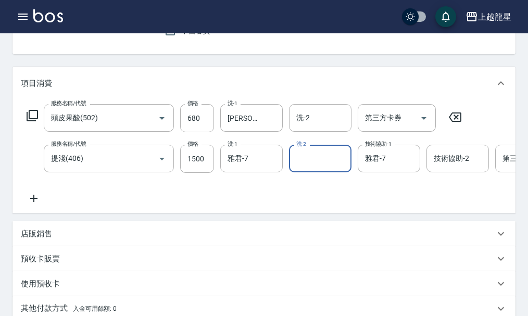
click at [39, 201] on icon at bounding box center [34, 198] width 26 height 13
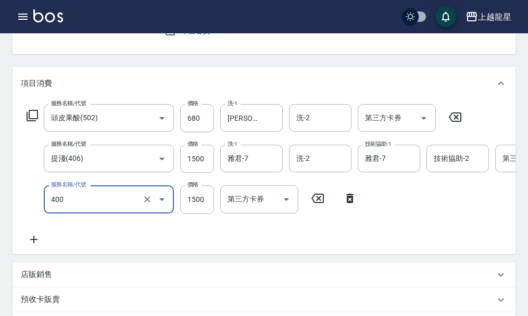
type input "染髮(400)"
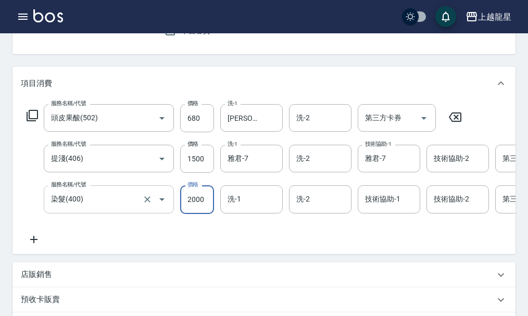
type input "2000"
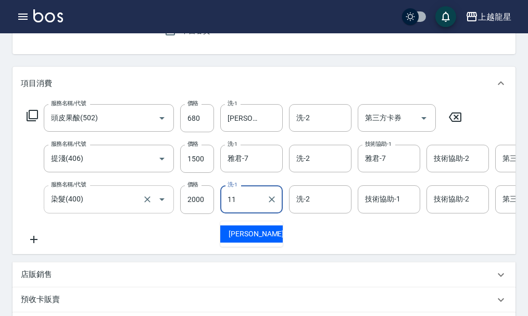
type input "[PERSON_NAME]-11"
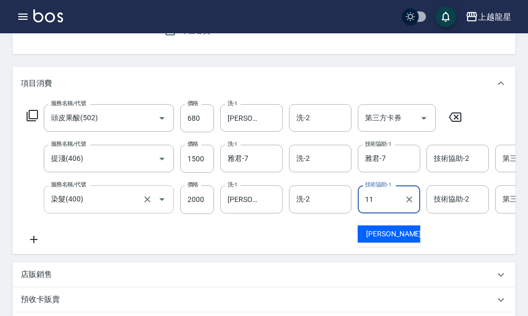
type input "[PERSON_NAME]-11"
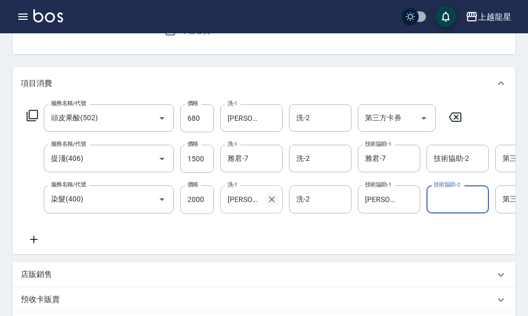
click at [267, 205] on icon "Clear" at bounding box center [272, 199] width 10 height 10
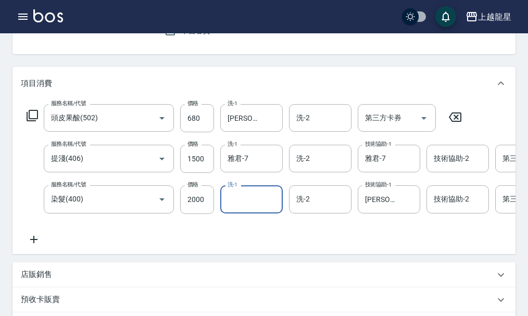
click at [36, 246] on icon at bounding box center [34, 239] width 26 height 13
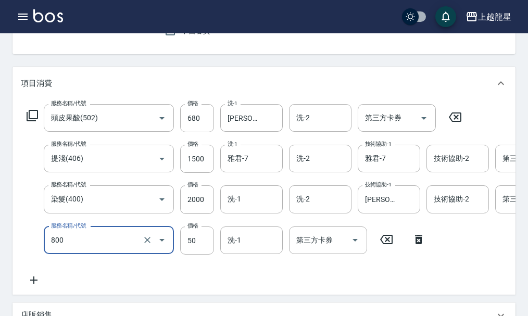
type input "快速修護(800)"
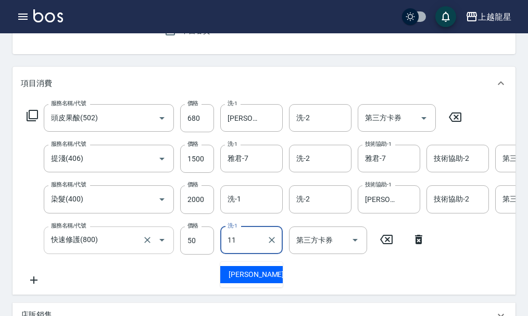
type input "[PERSON_NAME]-11"
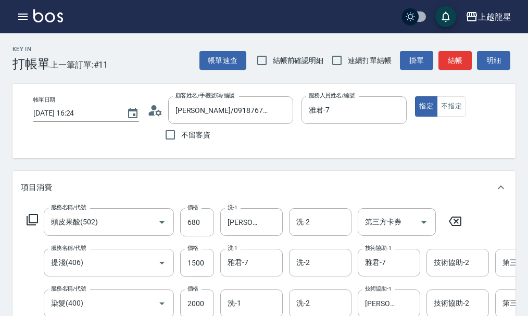
scroll to position [156, 0]
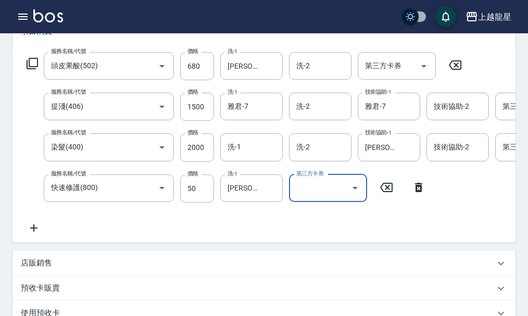
click at [32, 234] on icon at bounding box center [34, 228] width 26 height 13
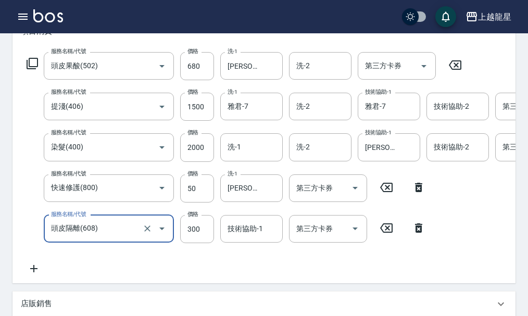
type input "頭皮隔離(608)"
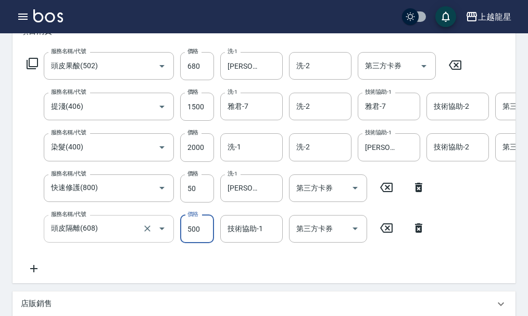
type input "500"
type input "[PERSON_NAME]-11"
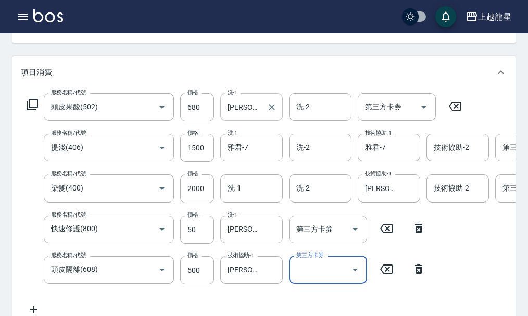
scroll to position [133, 0]
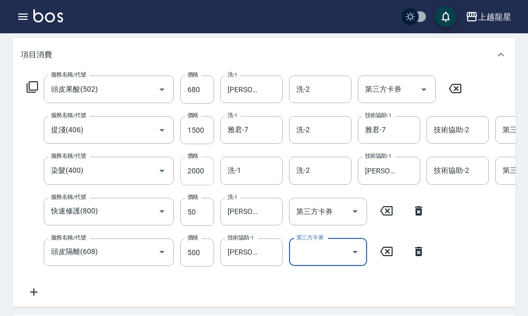
click at [200, 183] on input "2000" at bounding box center [197, 171] width 34 height 28
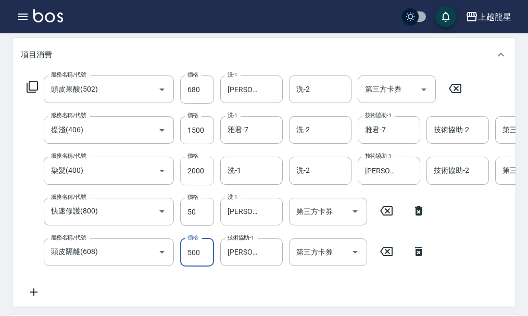
click at [202, 174] on input "2000" at bounding box center [197, 171] width 34 height 28
type input "1950"
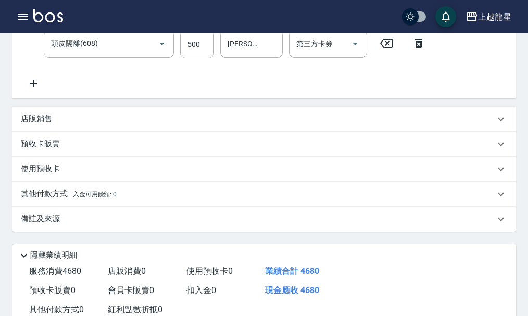
scroll to position [445, 0]
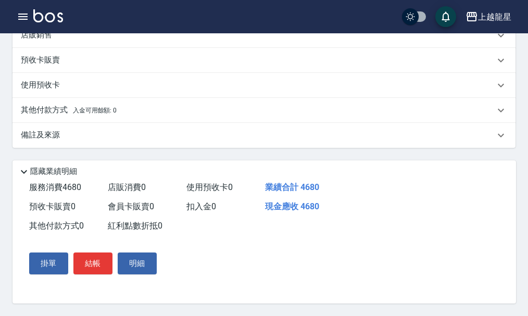
click at [54, 131] on p "備註及來源" at bounding box center [40, 135] width 39 height 11
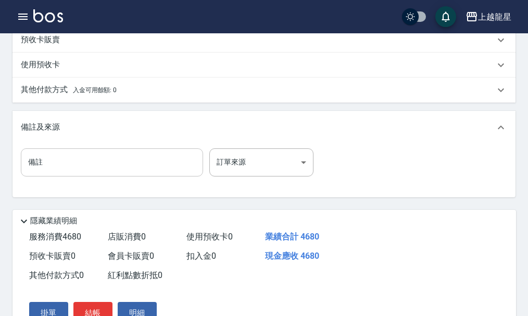
click at [53, 174] on input "備註" at bounding box center [112, 162] width 182 height 28
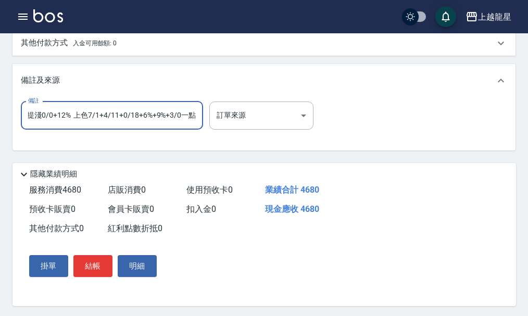
scroll to position [515, 0]
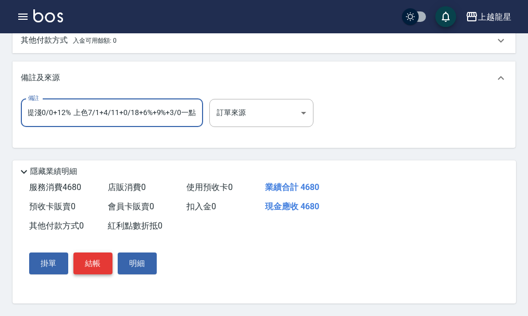
type input "提淺0/0+12% 上色7/1+4/11+0/18+6%+9%+3/0一點"
click at [93, 256] on button "結帳" at bounding box center [92, 264] width 39 height 22
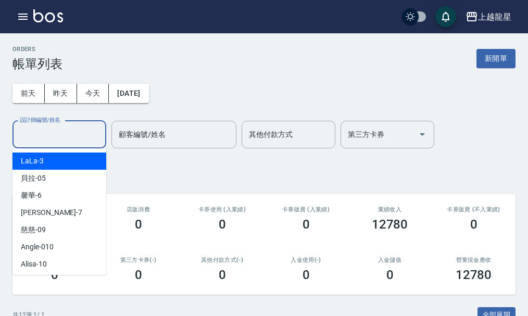
click at [77, 129] on input "設計師編號/姓名" at bounding box center [59, 135] width 84 height 18
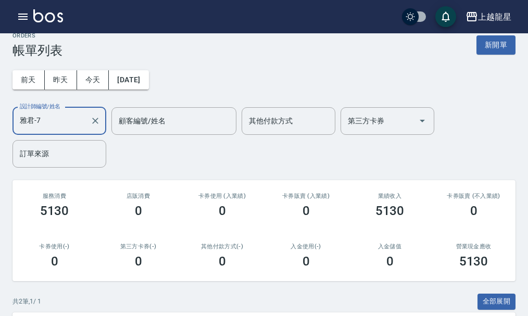
scroll to position [162, 0]
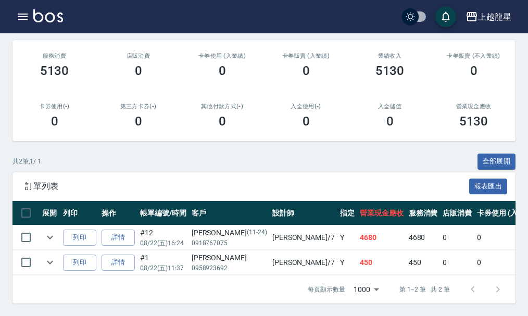
type input "雅君-7"
click at [43, 19] on img at bounding box center [48, 15] width 30 height 13
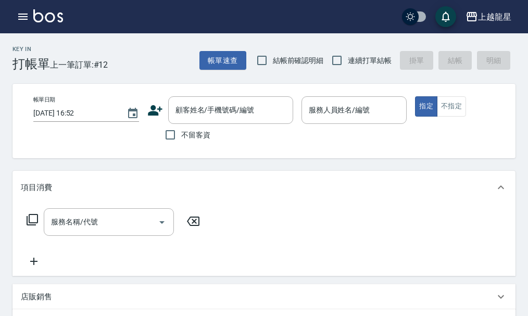
click at [185, 132] on span "不留客資" at bounding box center [195, 135] width 29 height 11
click at [181, 132] on input "不留客資" at bounding box center [170, 135] width 22 height 22
checkbox input "true"
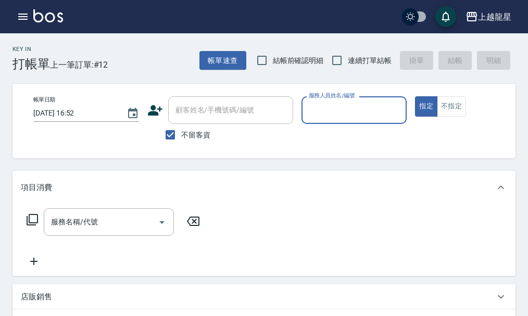
click at [367, 118] on input "服務人員姓名/編號" at bounding box center [354, 110] width 96 height 18
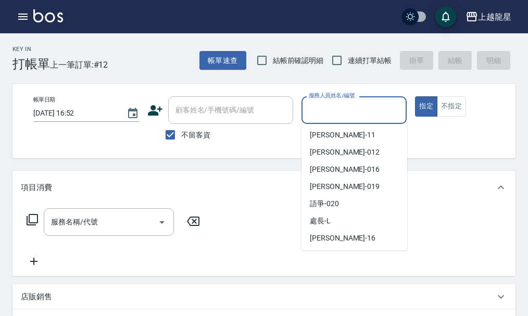
scroll to position [156, 0]
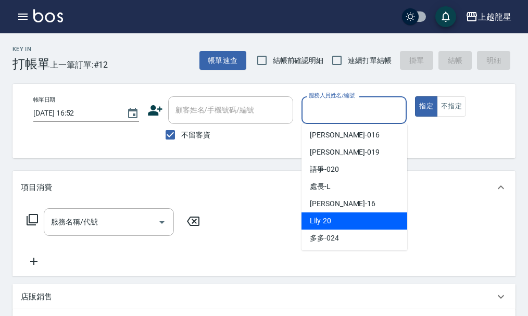
click at [332, 219] on div "Lily -20" at bounding box center [355, 221] width 106 height 17
type input "Lily-20"
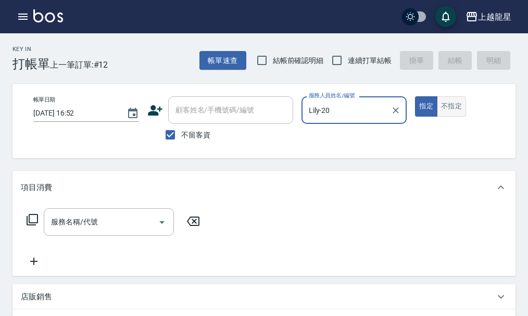
click at [463, 108] on button "不指定" at bounding box center [451, 106] width 29 height 20
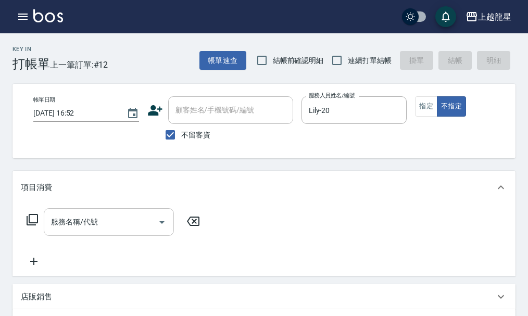
click at [84, 228] on div "服務名稱/代號 服務名稱/代號" at bounding box center [109, 222] width 130 height 28
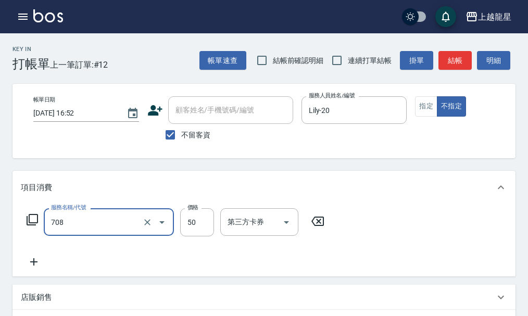
type input "吹捲.造型.包頭(708)"
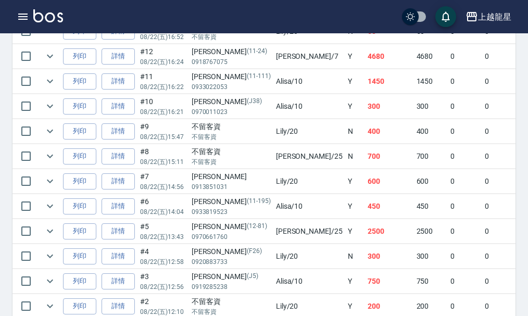
scroll to position [365, 0]
